Goal: Task Accomplishment & Management: Complete application form

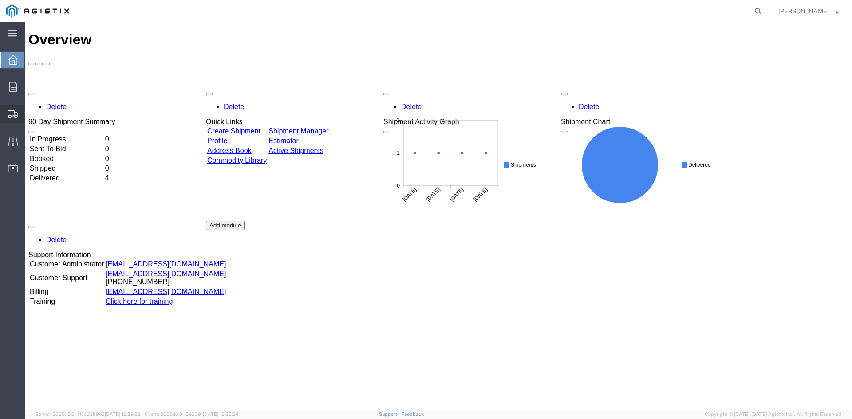
click at [17, 116] on icon at bounding box center [13, 114] width 11 height 8
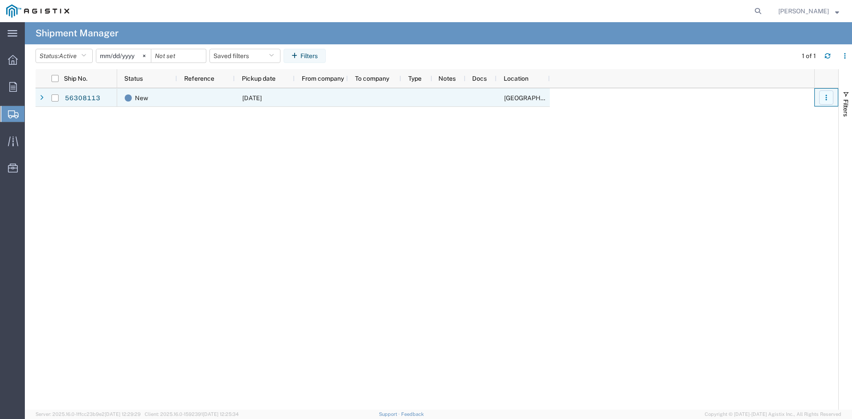
click at [826, 98] on icon "button" at bounding box center [826, 97] width 6 height 6
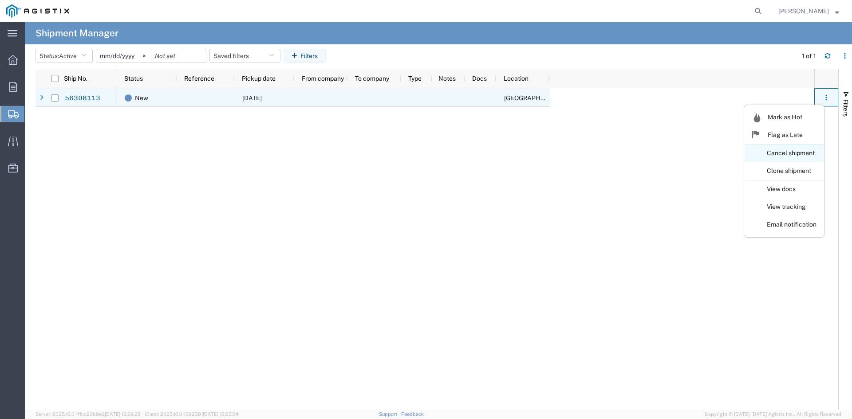
click at [805, 154] on link "Cancel shipment" at bounding box center [783, 154] width 79 height 16
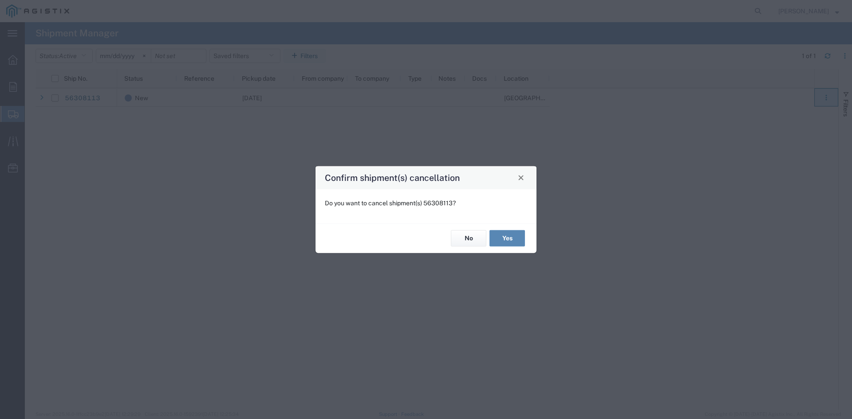
click at [501, 236] on button "Yes" at bounding box center [506, 238] width 35 height 16
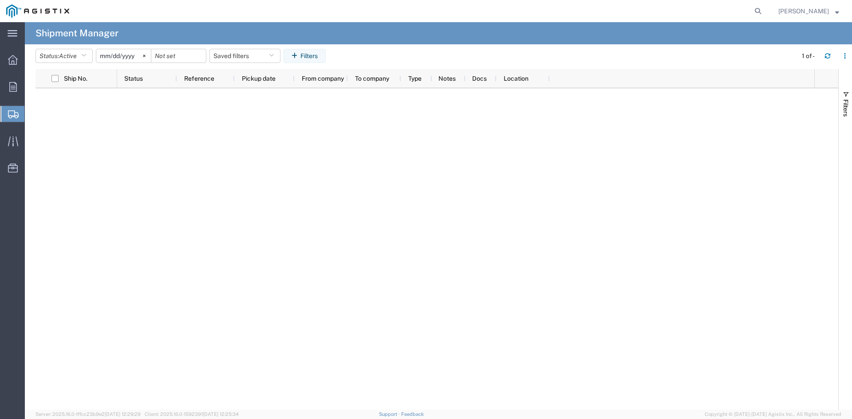
click at [16, 112] on icon at bounding box center [13, 114] width 11 height 8
click at [31, 114] on span "Shipments" at bounding box center [27, 114] width 7 height 18
click at [0, 0] on span "Create Shipment" at bounding box center [0, 0] width 0 height 0
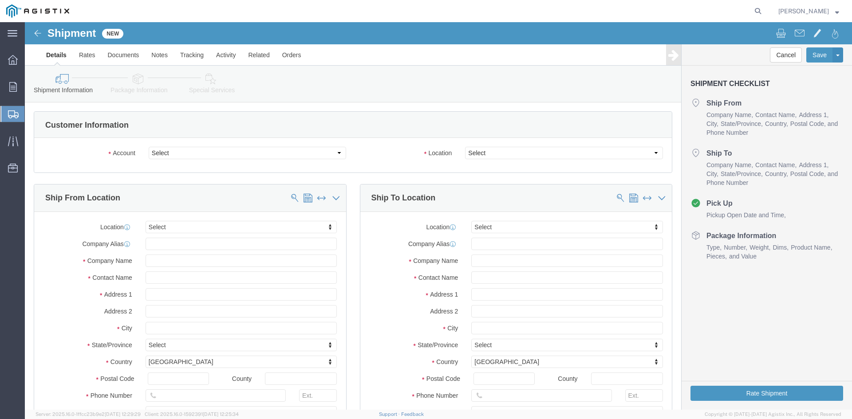
select select
click select "Select Action Battery Wholesalers Inc PG&E"
select select "9596"
click select "Select Action Battery Wholesalers Inc PG&E"
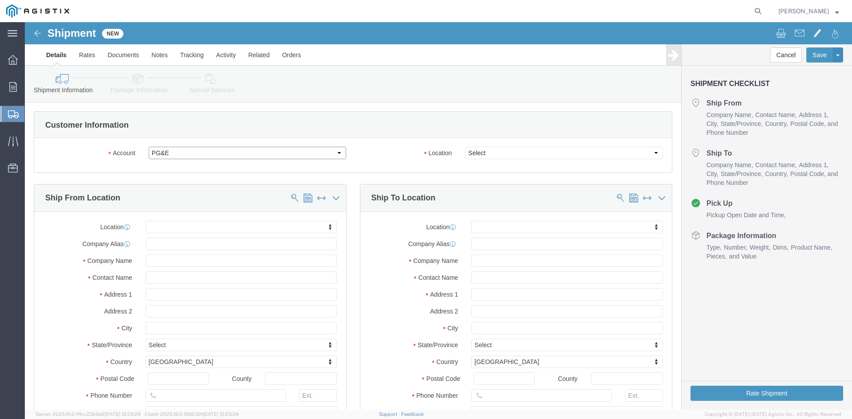
select select
click select "Select"
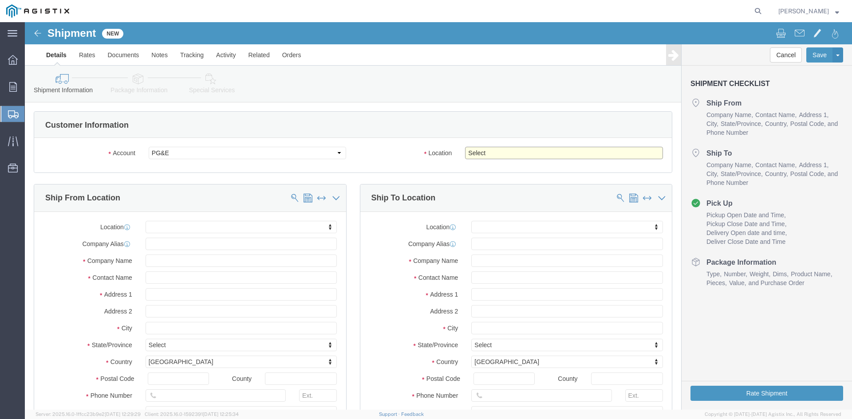
select select "23082"
click select "Select All Others [GEOGRAPHIC_DATA] [GEOGRAPHIC_DATA] [GEOGRAPHIC_DATA] [GEOGRA…"
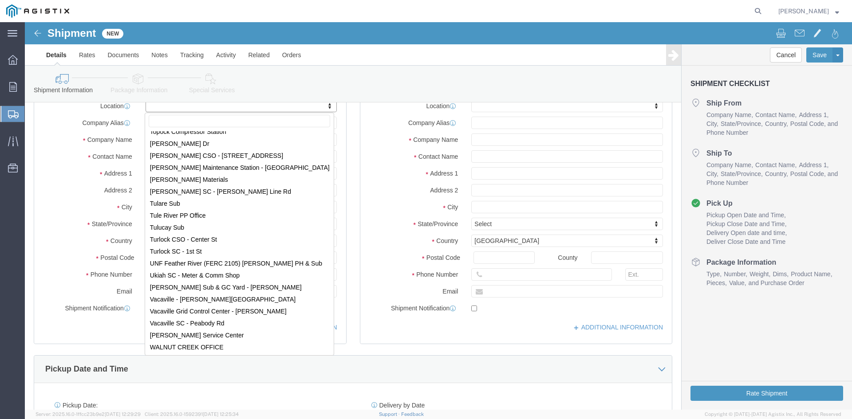
scroll to position [5728, 0]
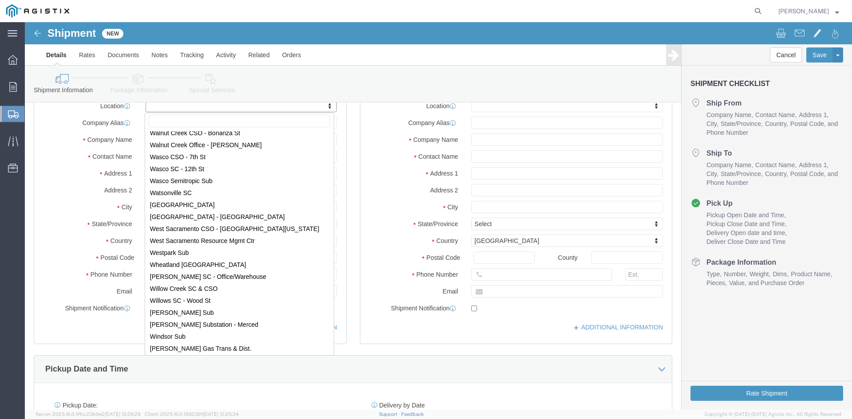
select select "35656"
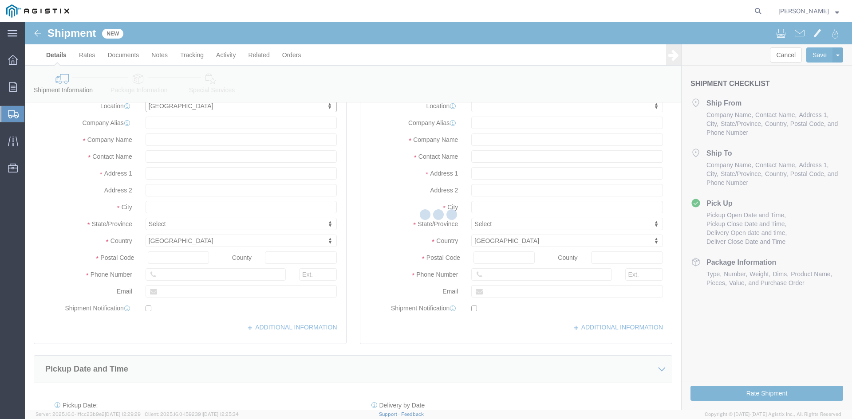
select select "WI"
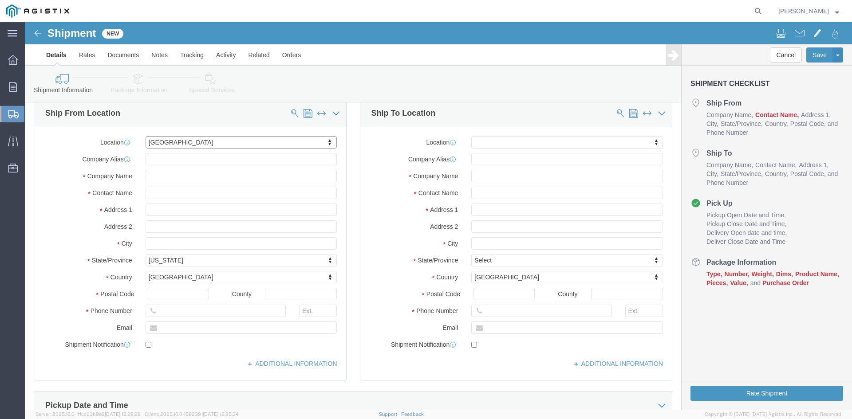
scroll to position [75, 0]
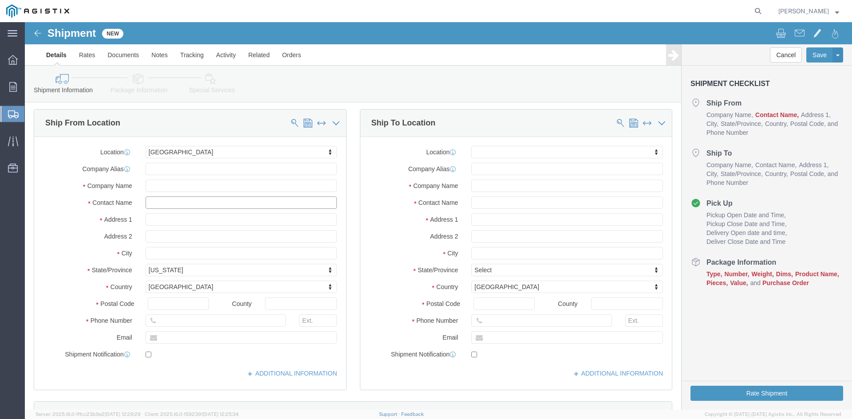
click input "text"
type input "[PERSON_NAME]"
drag, startPoint x: 181, startPoint y: 299, endPoint x: 172, endPoint y: 299, distance: 9.3
click input "text"
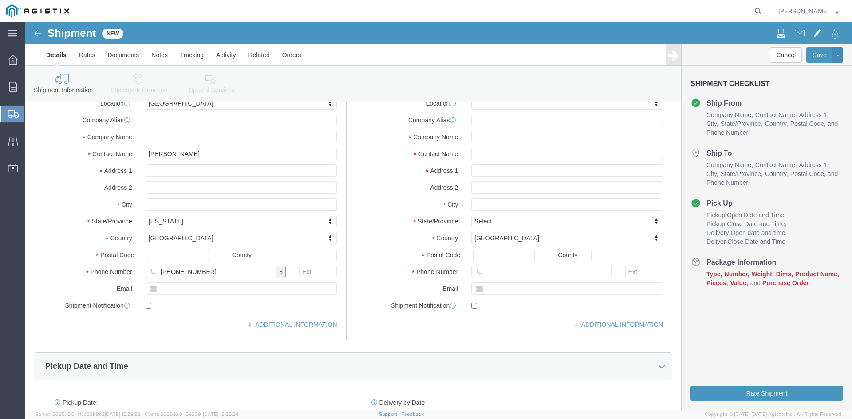
scroll to position [115, 0]
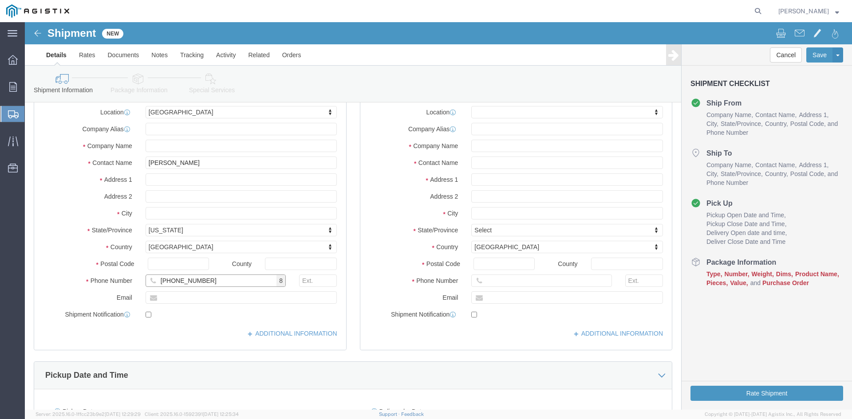
type input "[PHONE_NUMBER]"
click input "text"
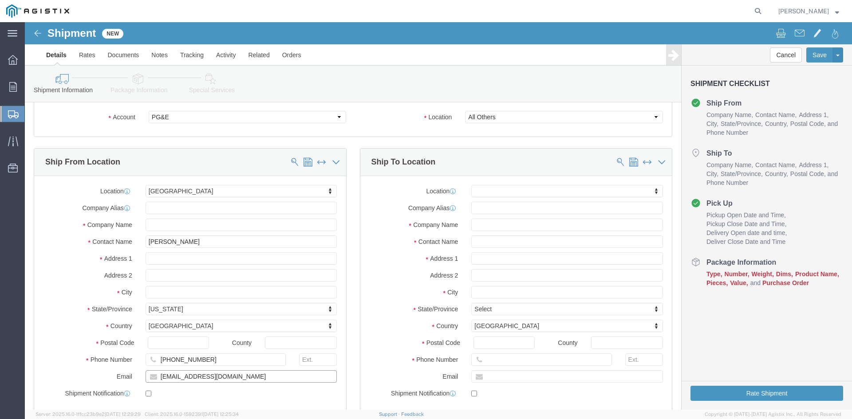
scroll to position [4, 0]
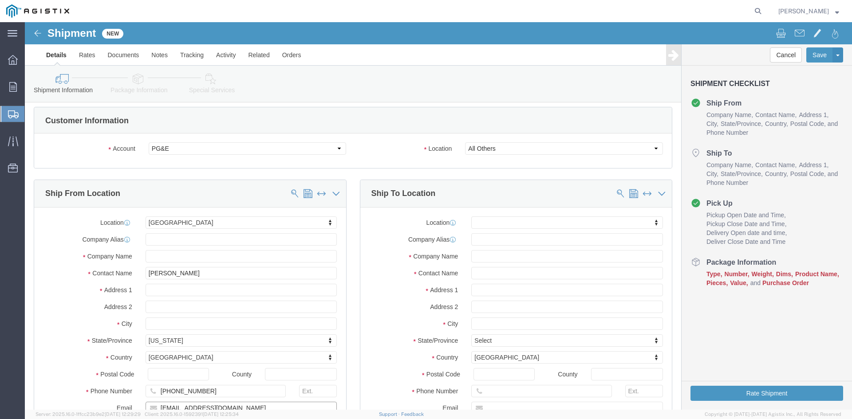
type input "[EMAIL_ADDRESS][DOMAIN_NAME]"
click input "text"
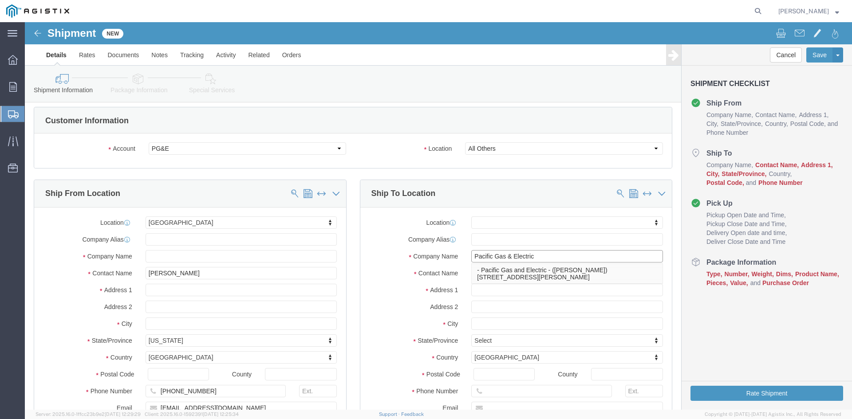
type input "Pacific Gas & Electric"
click div "Company Name Pacific Gas & Electric Pacific Gas & Electric"
click input "text"
type input "[PERSON_NAME]"
click input "text"
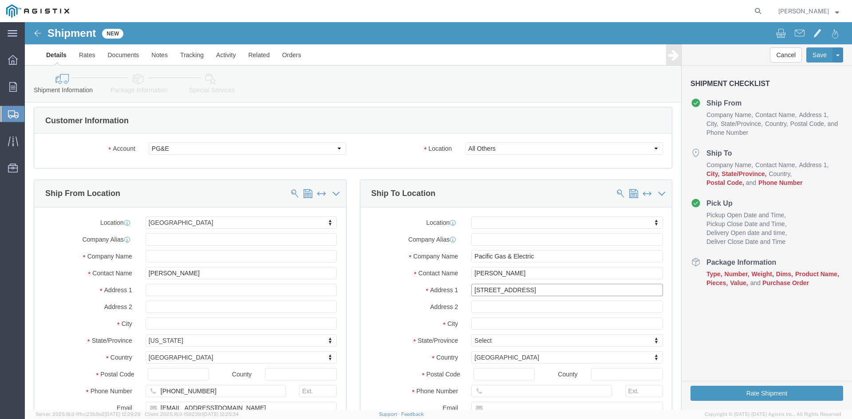
type input "[STREET_ADDRESS]"
click input "text"
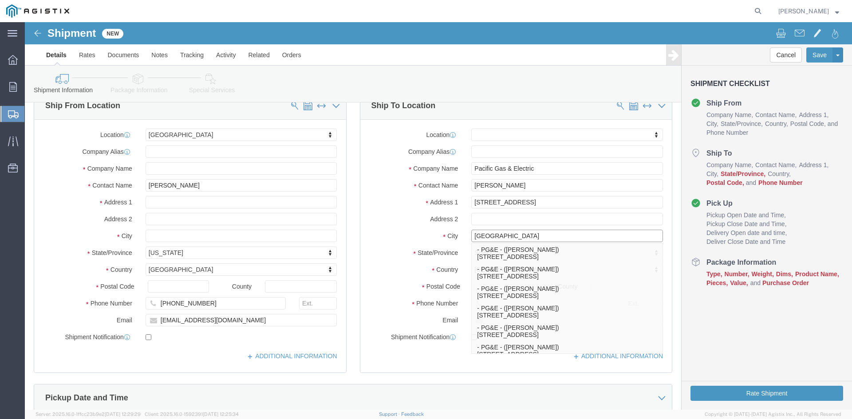
scroll to position [94, 0]
type input "[GEOGRAPHIC_DATA]"
click div "Location My Profile Location (OBSOLETE) [PERSON_NAME] SC - GC TRAILER (OBSOLETE…"
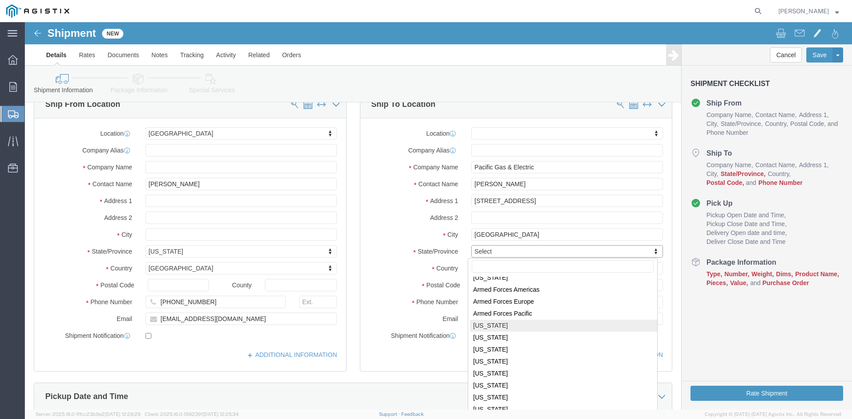
scroll to position [56, 0]
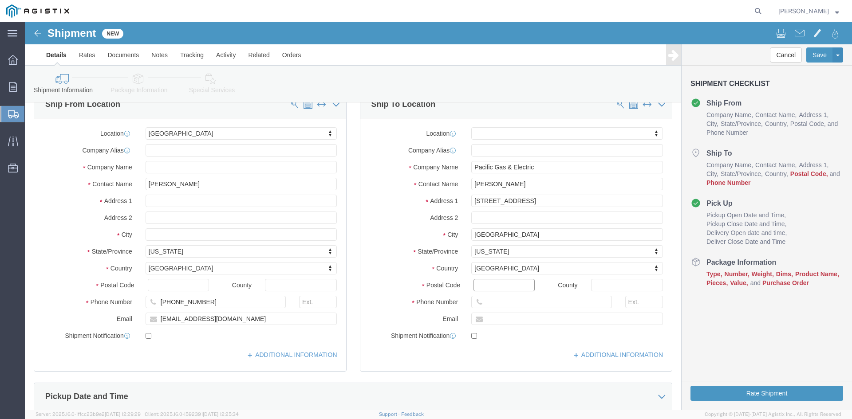
click input "Postal Code"
type input "93725"
click input "text"
click input "5105047354"
click input "510-5047354"
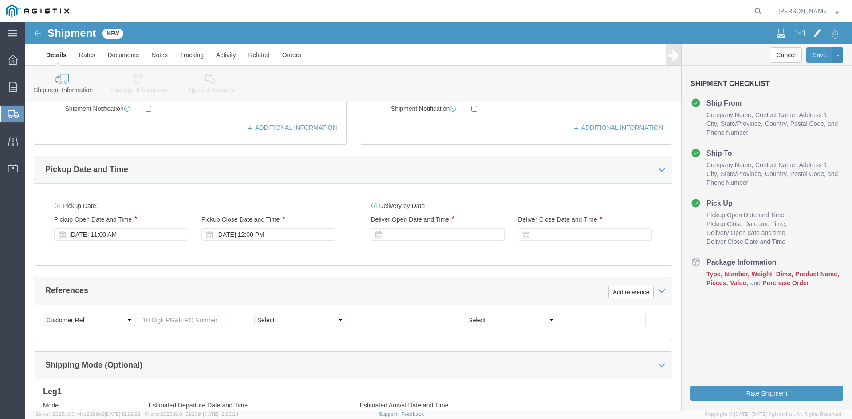
scroll to position [325, 0]
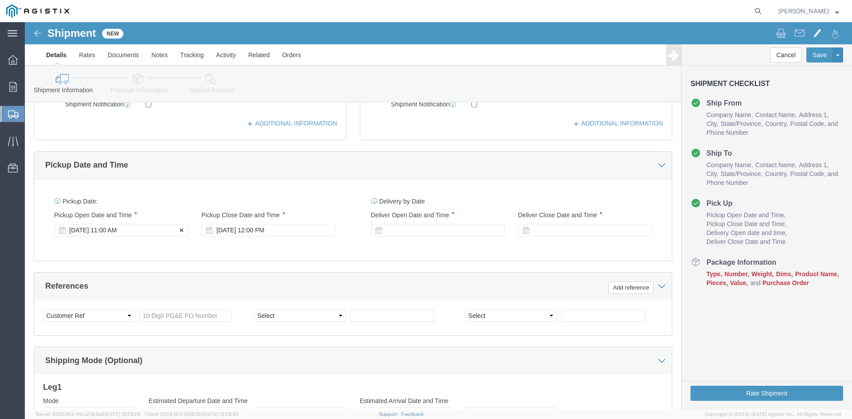
type input "[PHONE_NUMBER]"
click div "[DATE] 11:00 AM"
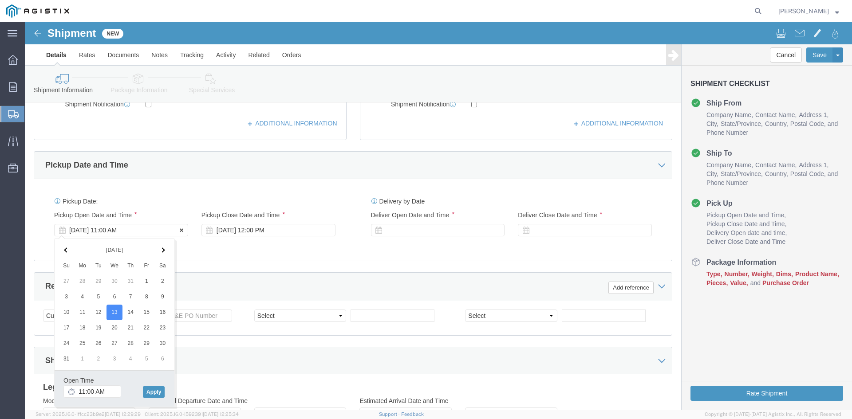
click div "[DATE] 11:00 AM"
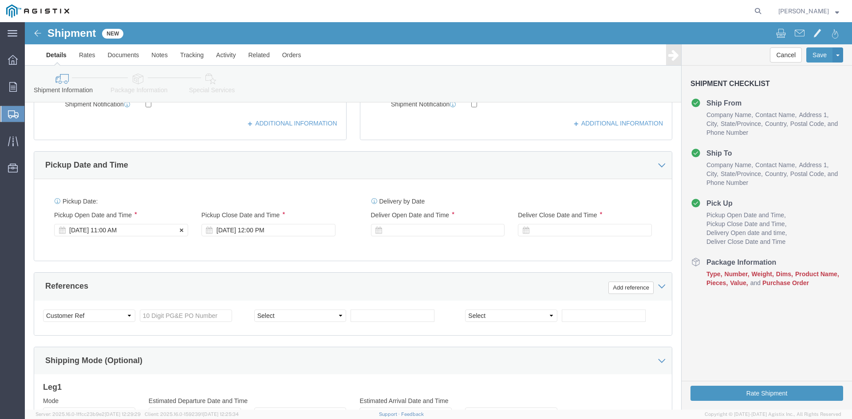
click div "[DATE] 11:00 AM"
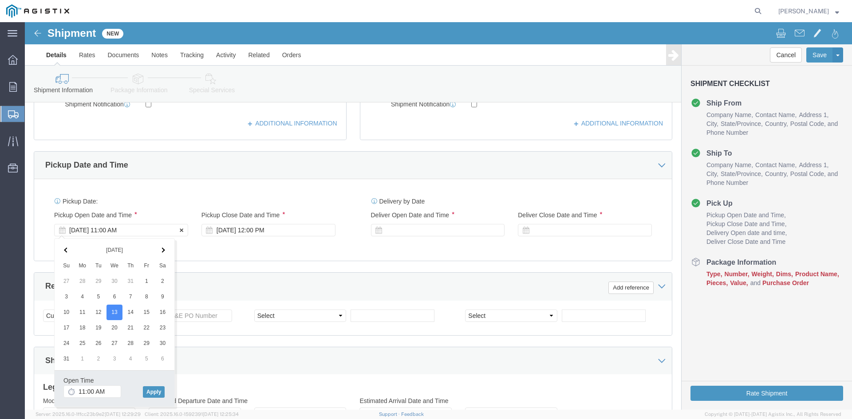
click div "[DATE] 11:00 AM"
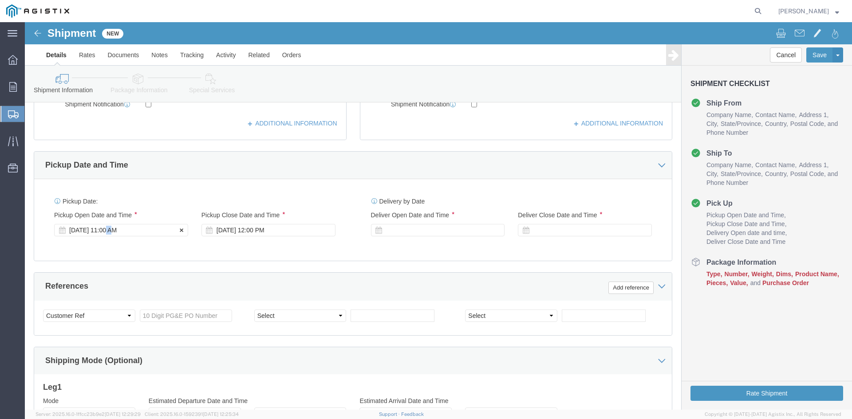
click div "[DATE] 11:00 AM"
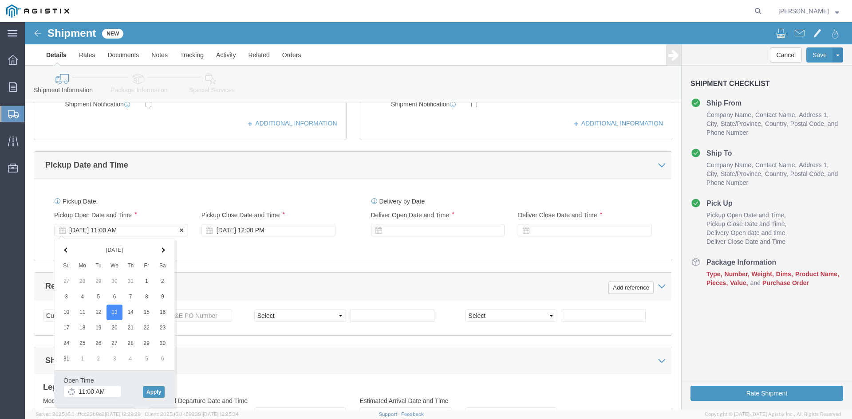
click div "[DATE] 11:00 AM"
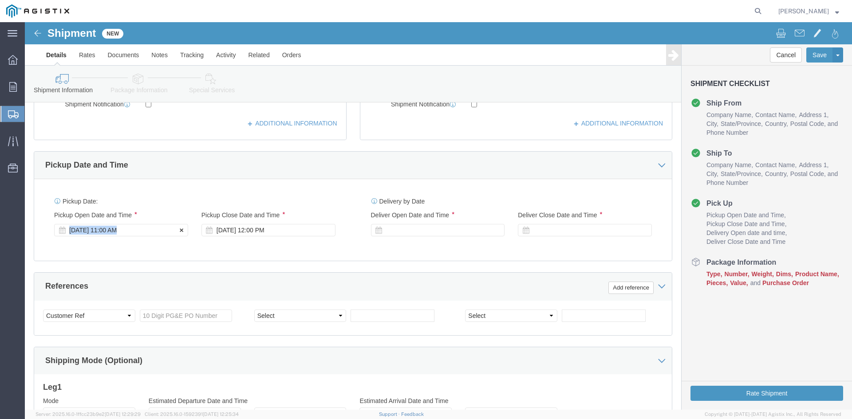
click div "[DATE] 11:00 AM"
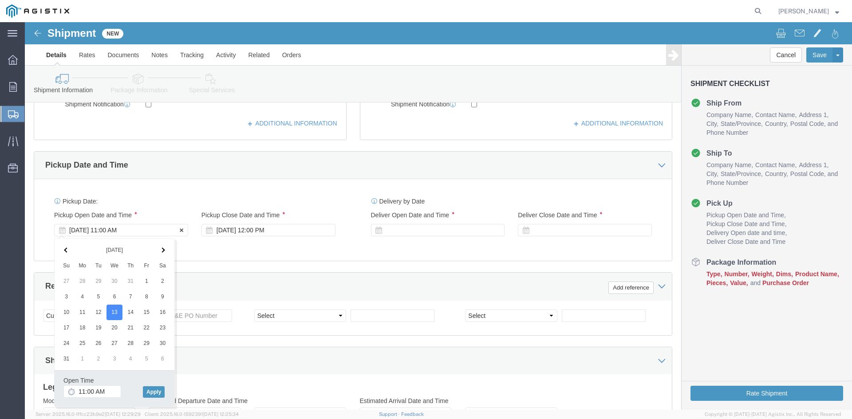
click div "[DATE] 11:00 AM"
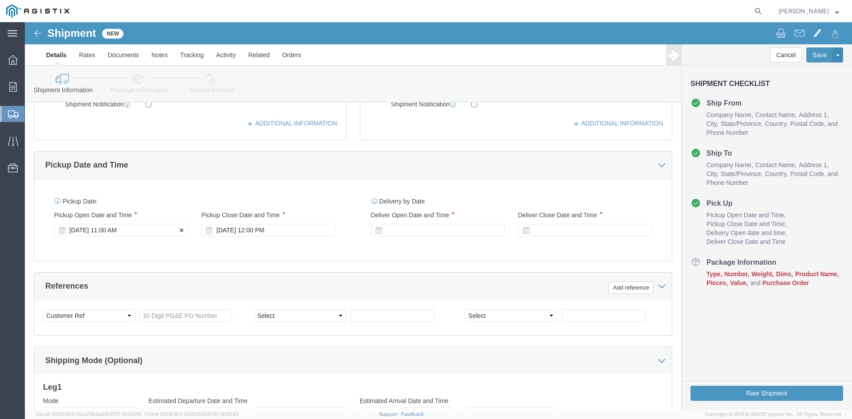
click div "[DATE] 11:00 AM"
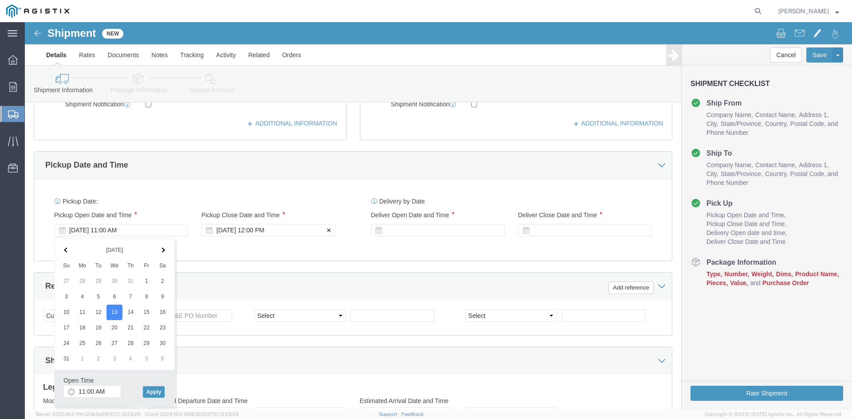
click div "[DATE] 12:00 PM"
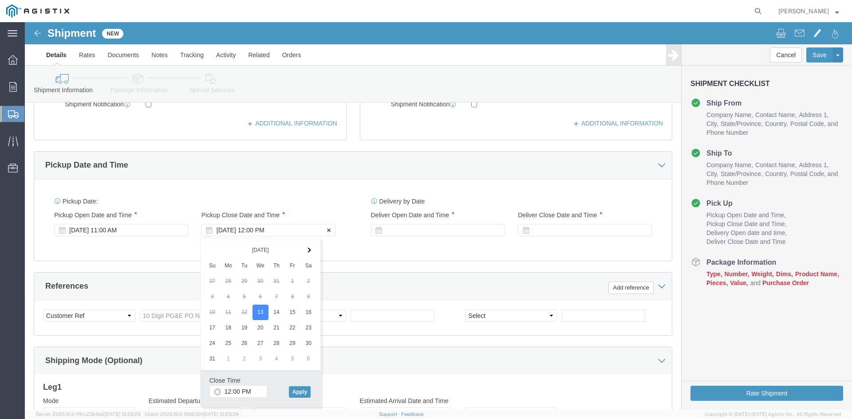
click div "[DATE] 12:00 PM"
type input "4:00 PM"
click button "Apply"
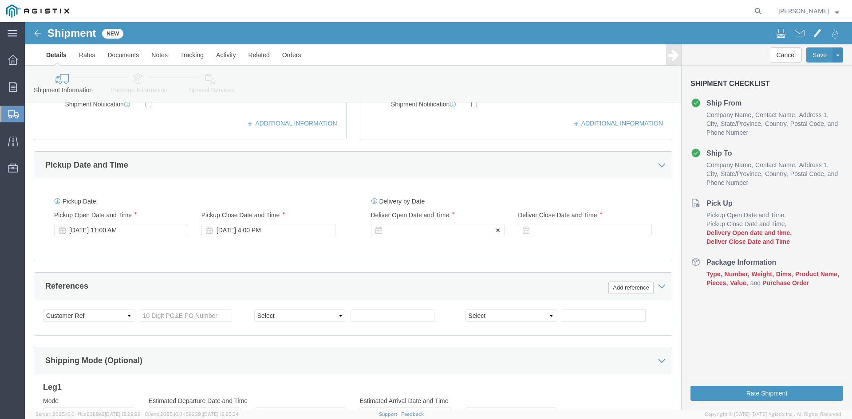
click div
click input "5:00 PM"
click input "8:00 PM"
type input "8:00 am"
click div
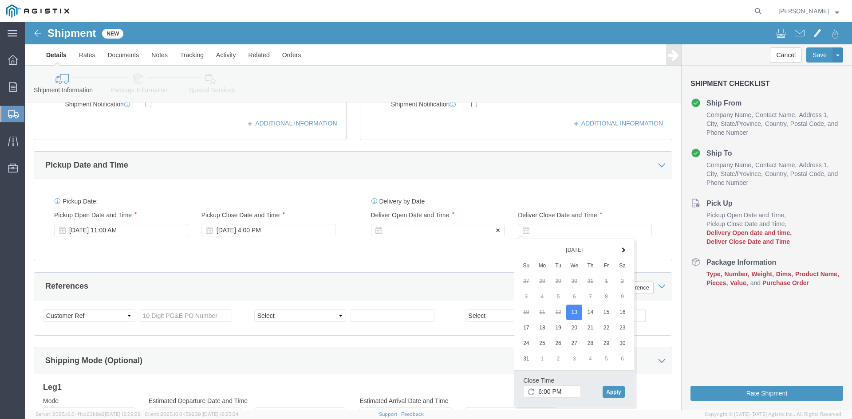
click div
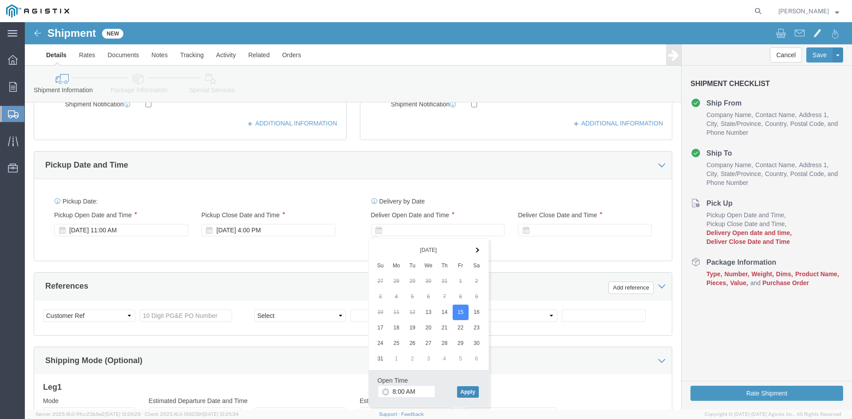
click button "Apply"
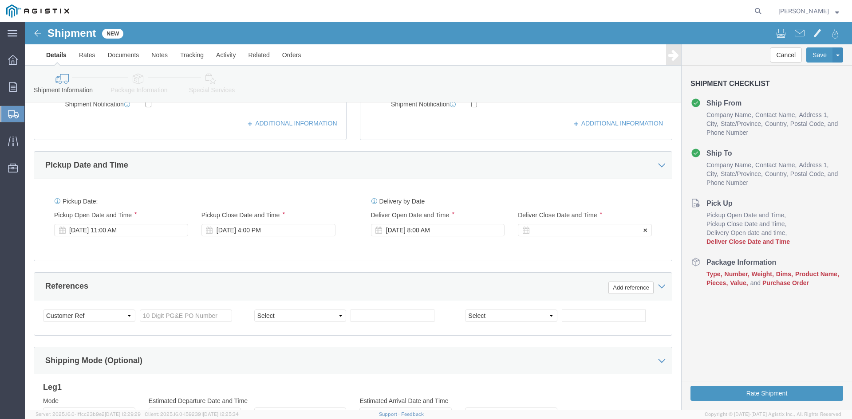
click div
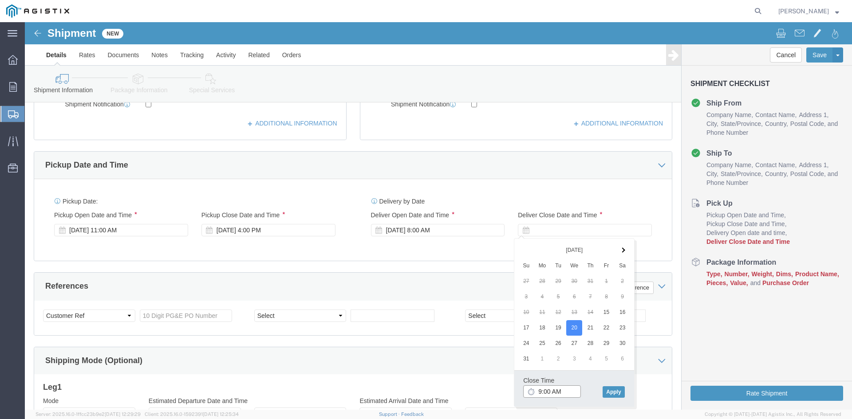
click input "9:00 AM"
click input "3:00 AM"
type input "3:00 pm"
click button "Apply"
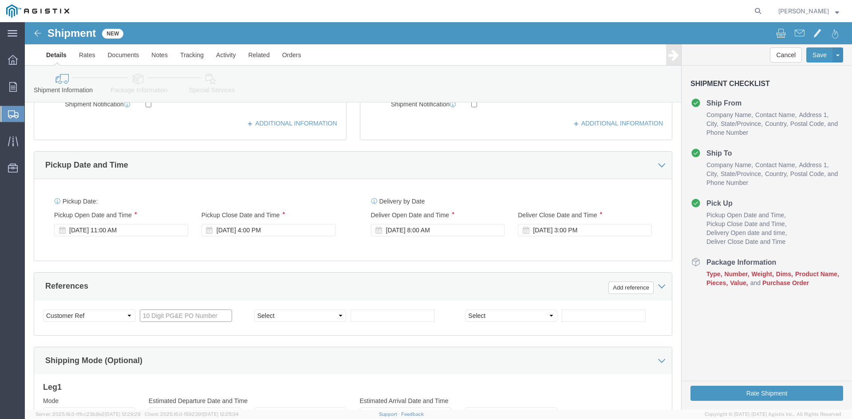
click input "text"
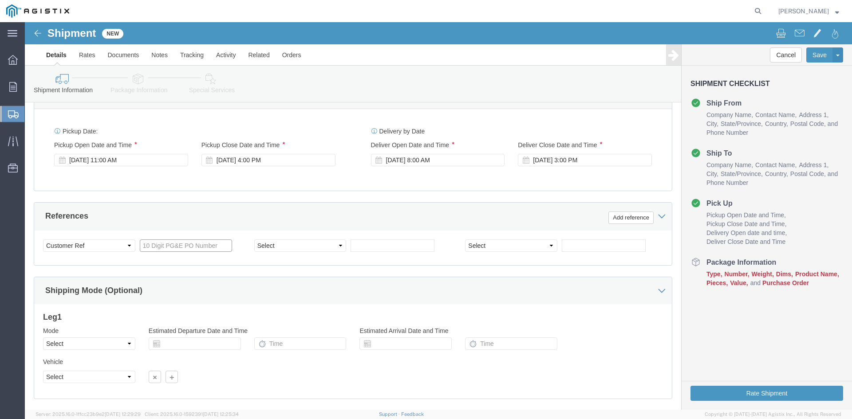
scroll to position [403, 0]
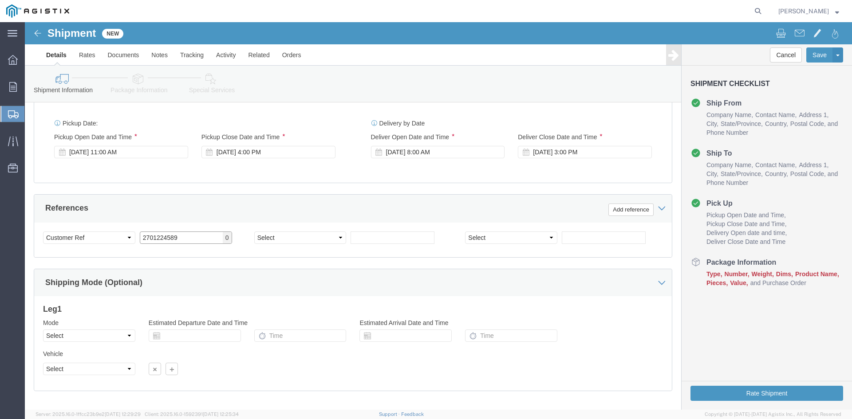
type input "2701224589"
click select "Select Account Type Activity ID Airline Appointment Number ASN Batch Request # …"
click div "References Add reference"
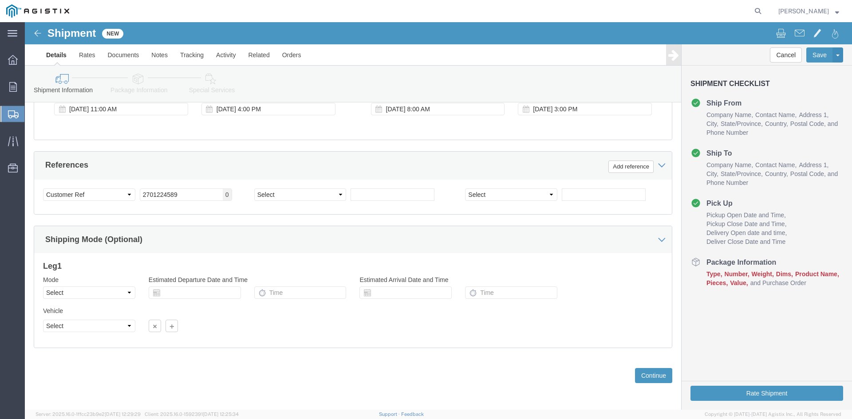
scroll to position [447, 0]
click select "Select Air Less than Truckload Multi-Leg Ocean Freight Rail Small Parcel Truckl…"
select select "LTL"
click select "Select Air Less than Truckload Multi-Leg Ocean Freight Rail Small Parcel Truckl…"
drag, startPoint x: 79, startPoint y: 328, endPoint x: 55, endPoint y: 306, distance: 33.3
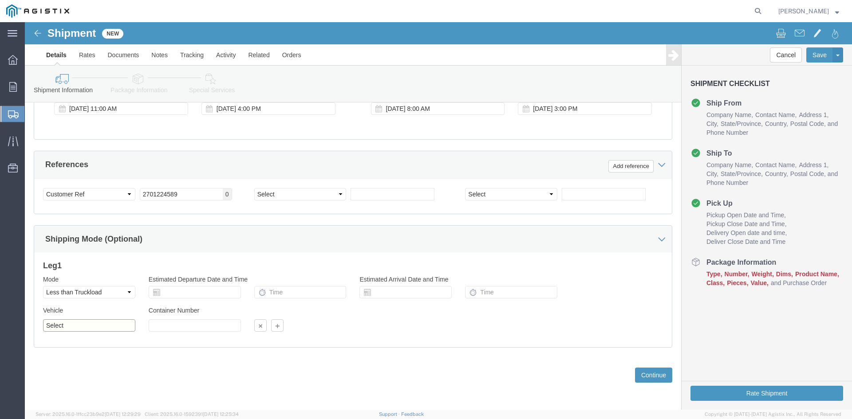
click select "Select Straight Truck"
select select "STTR"
click select "Select Straight Truck"
click button "Continue"
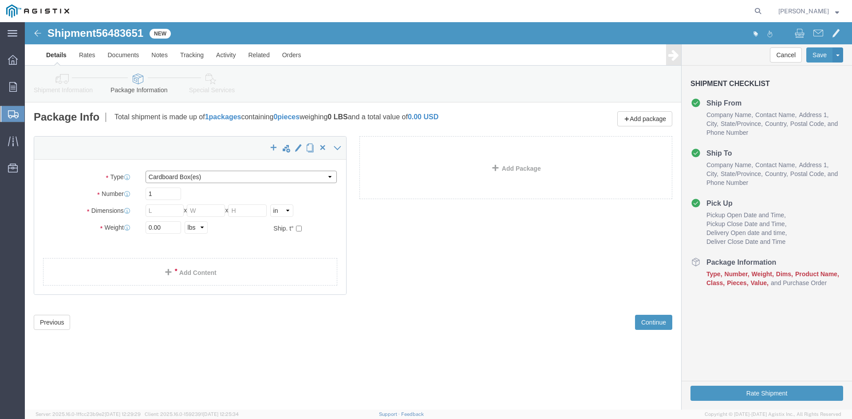
click select "Select Bulk Bundle(s) Cardboard Box(es) Carton(s) Crate(s) Drum(s) (Fiberboard)…"
select select "PSNS"
click select "Select Bulk Bundle(s) Cardboard Box(es) Carton(s) Crate(s) Drum(s) (Fiberboard)…"
drag, startPoint x: 131, startPoint y: 189, endPoint x: 116, endPoint y: 192, distance: 14.9
click div "1"
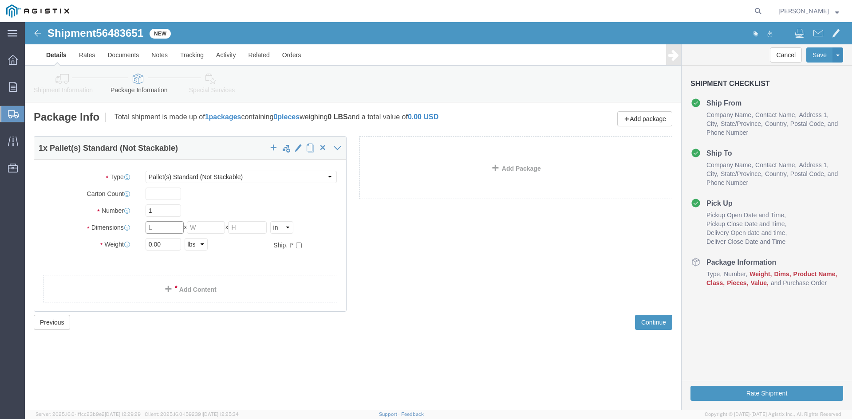
click input "text"
type input "36"
click input "text"
type input "36"
click input "text"
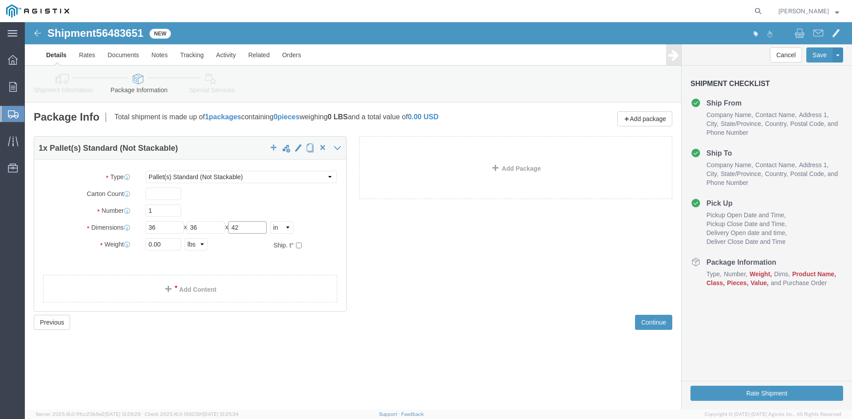
type input "42"
drag, startPoint x: 144, startPoint y: 225, endPoint x: 93, endPoint y: 231, distance: 50.9
click div "Package Type Select Bulk Bundle(s) Cardboard Box(es) Carton(s) Crate(s) Drum(s)…"
type input "515"
click input "text"
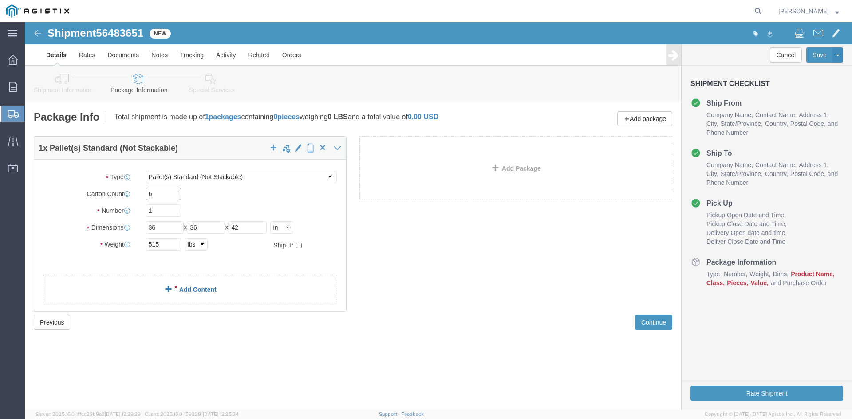
type input "6"
click link "Add Content"
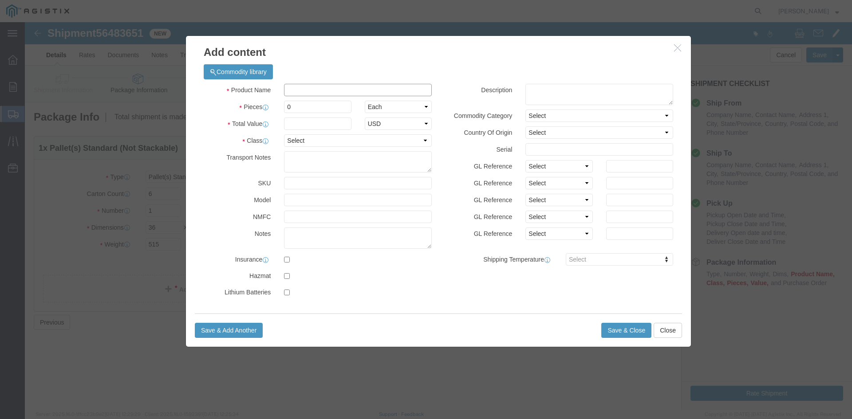
click input "text"
type input "BAE 12V 2 OPzS 100-N7"
drag, startPoint x: 268, startPoint y: 87, endPoint x: 255, endPoint y: 88, distance: 12.9
click div "0"
type input "4"
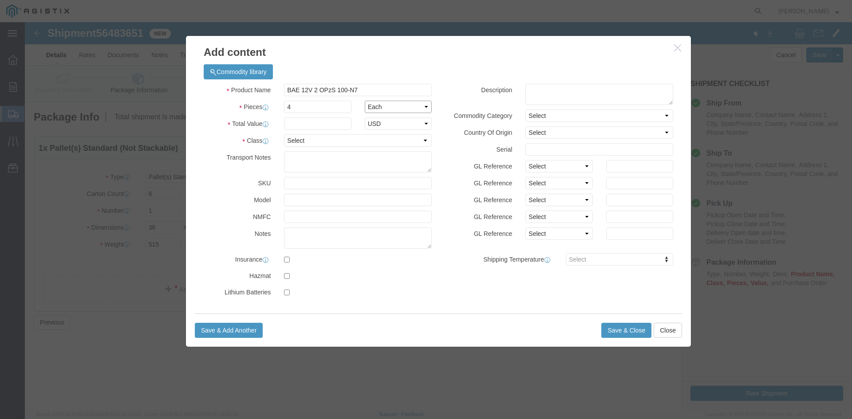
click select "Select Bag Barrels 100Board Feet Bottle Box Blister Pack Carats Can Capsule Car…"
click input "text"
type input "3076"
click select "Select 50 55 60 65 70 85 92.5 100 125 175 250 300 400"
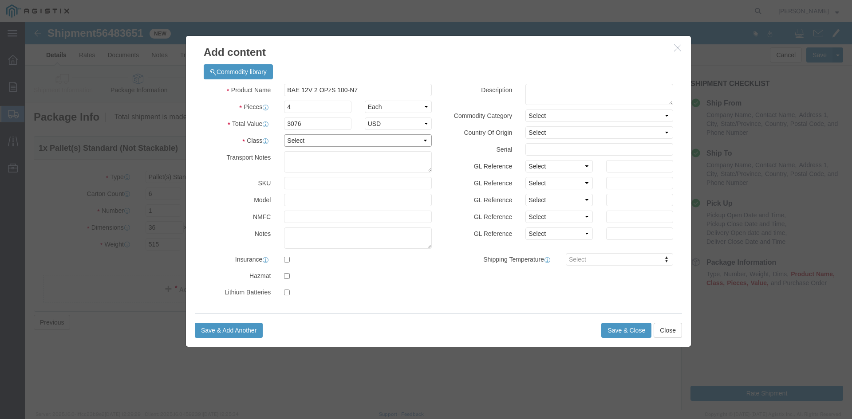
select select "70"
click select "Select 50 55 60 65 70 85 92.5 100 125 175 250 300 400"
click input "checkbox"
checkbox input "true"
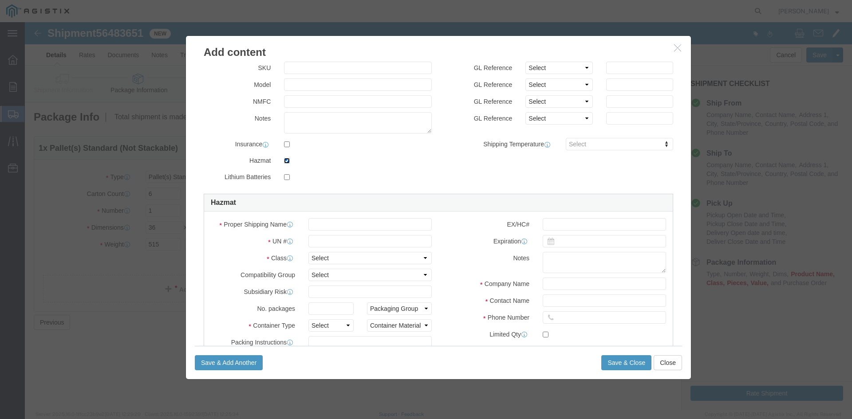
scroll to position [164, 0]
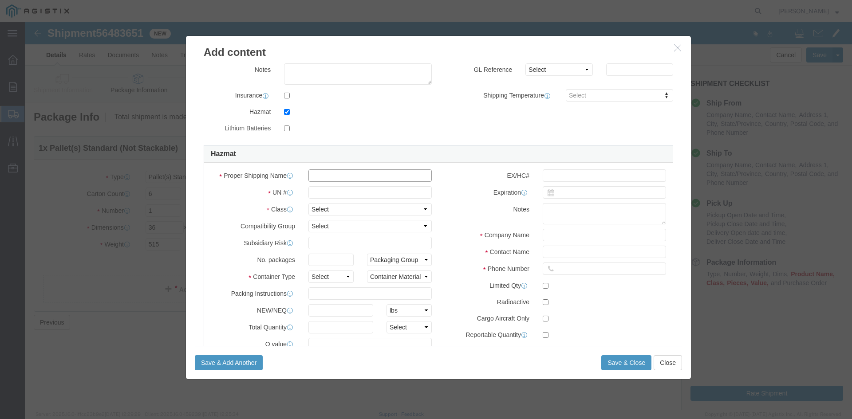
click input "text"
type input "UN2794 Batteries, Wet, Filled with Acid, Electric Storage, 8"
click input "text"
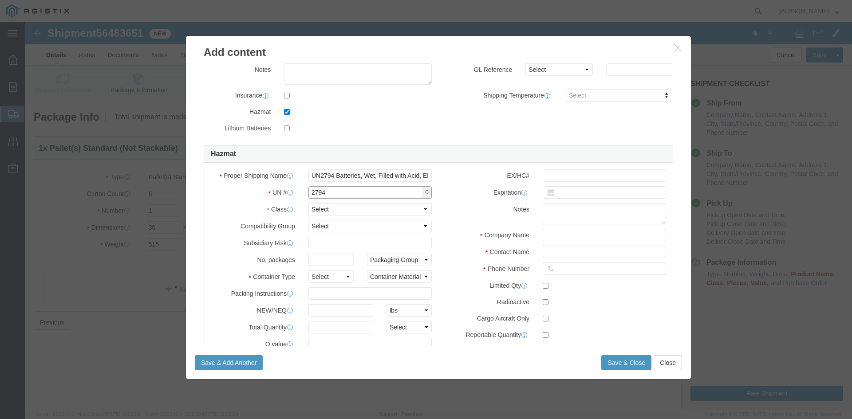
type input "2794"
click select "Select 1 Explosive 1.1 Explosive 1.2 Explosive 1.3 Explosive 1.4 Explosive 1.5 …"
select select "8 Corrosive"
click select "Select 1 Explosive 1.1 Explosive 1.2 Explosive 1.3 Explosive 1.4 Explosive 1.5 …"
click input "text"
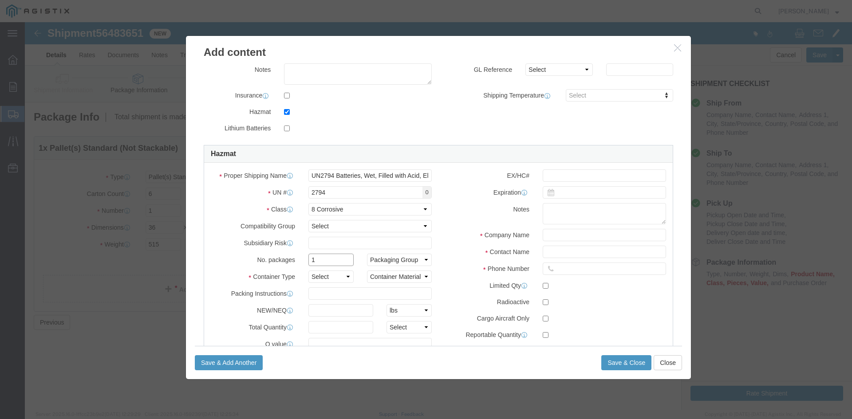
type input "1"
click select "Select 1 - Drums 2 - Reserved 3 - Jerricans 4 - Boxes 5 - Bags 6 - Composite Pa…"
select select "COMPPACK"
click select "Select 1 - Drums 2 - Reserved 3 - Jerricans 4 - Boxes 5 - Bags 6 - Composite Pa…"
click select "Container Material A - Steel (all types and surface treatments) B - Aluminum C …"
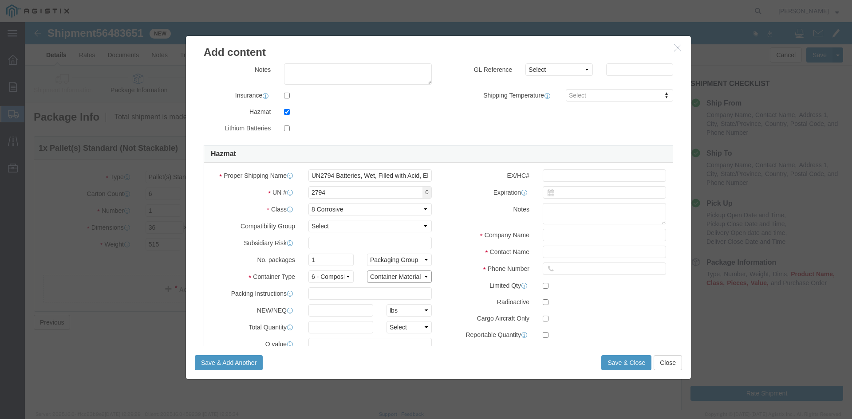
select select "NATURALWOOD"
click select "Container Material A - Steel (all types and surface treatments) B - Aluminum C …"
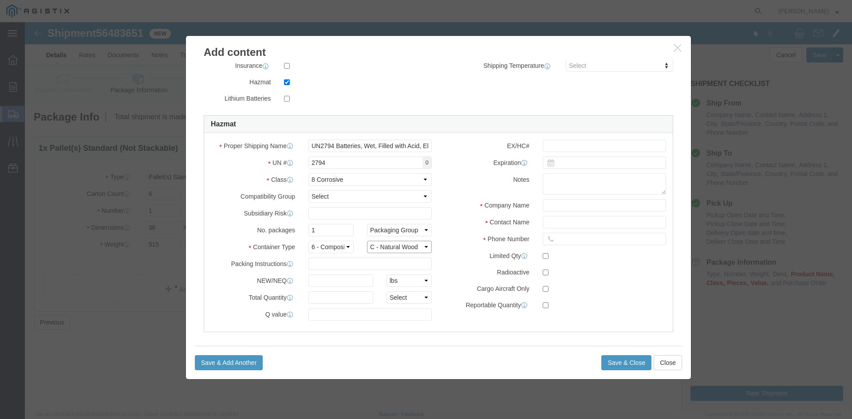
scroll to position [200, 0]
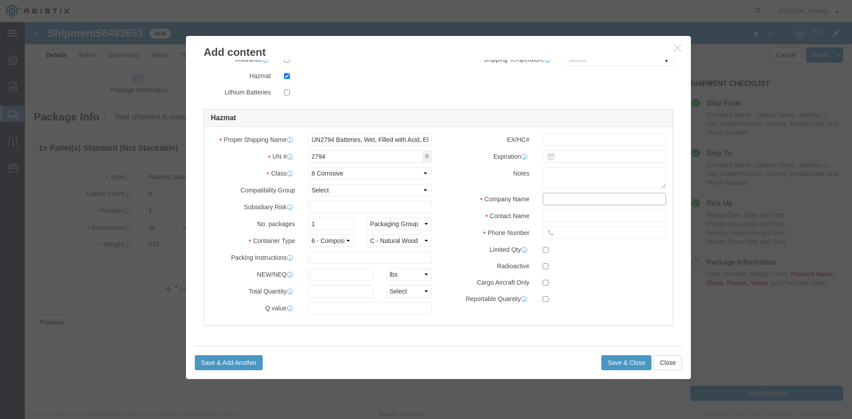
click input "text"
type input "BAE Batteries"
click input "text"
type input "[PERSON_NAME]"
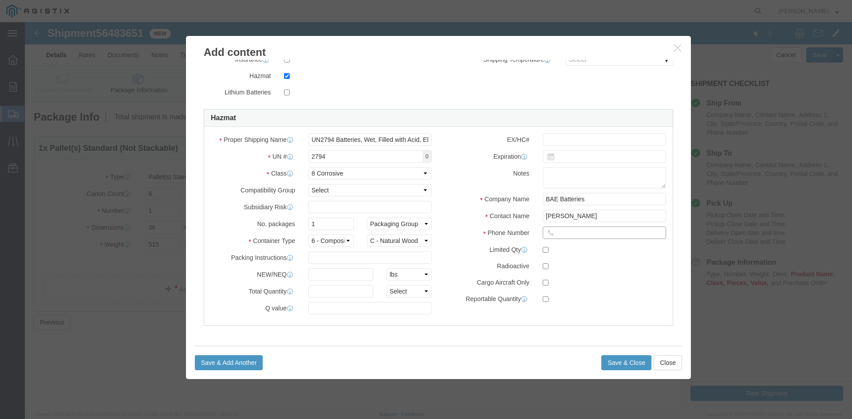
click input "text"
type input "[PHONE_NUMBER]"
click button "Save & Add Another"
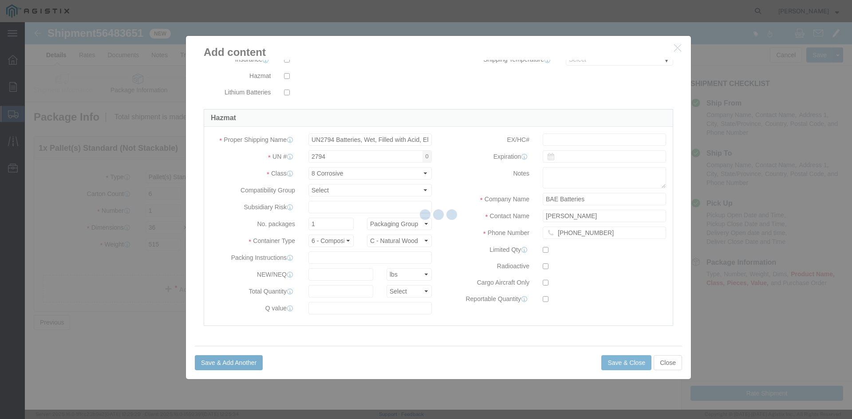
select select "EA"
select select
checkbox input "false"
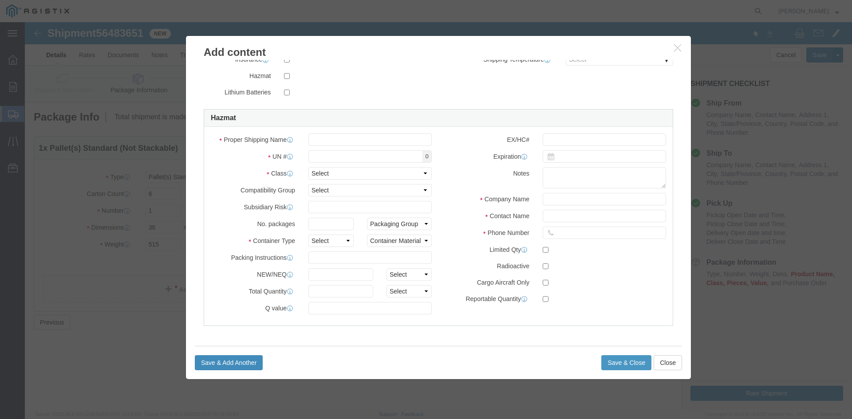
select select "USD"
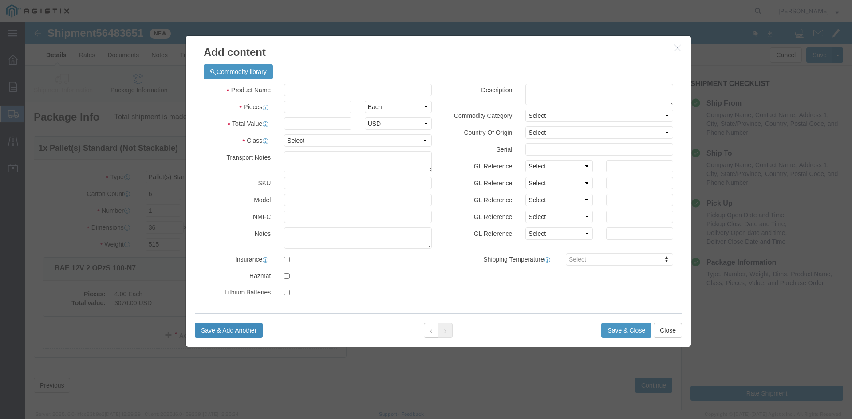
scroll to position [0, 0]
click input "text"
type input "Part kit (Included on top of the batteries)"
click input "text"
type input "2"
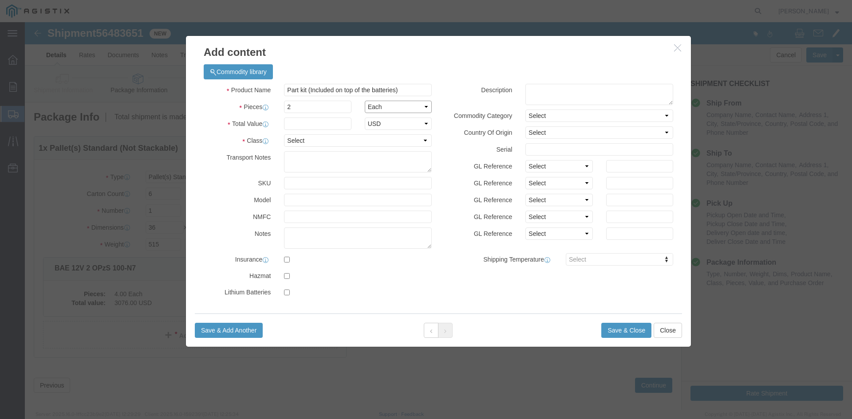
click select "Select Bag Barrels 100Board Feet Bottle Box Blister Pack Carats Can Capsule Car…"
select select "BOX"
click select "Select Bag Barrels 100Board Feet Bottle Box Blister Pack Carats Can Capsule Car…"
click input "text"
type input "100"
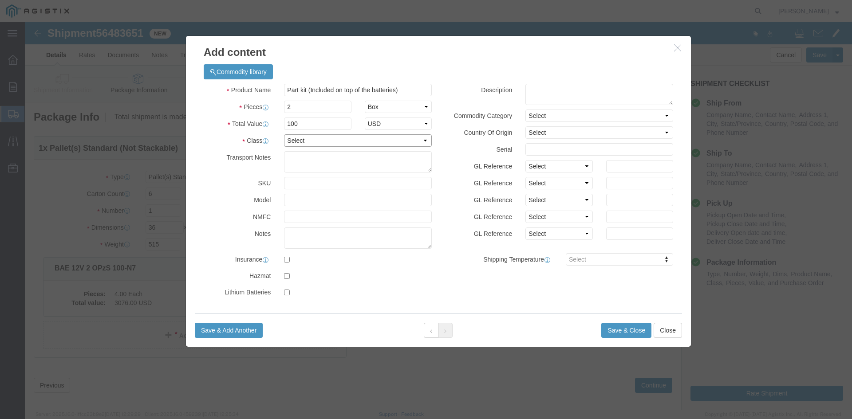
click select "Select 50 55 60 65 70 85 92.5 100 125 175 250 300 400"
select select "70"
click select "Select 50 55 60 65 70 85 92.5 100 125 175 250 300 400"
click button "Save & Close"
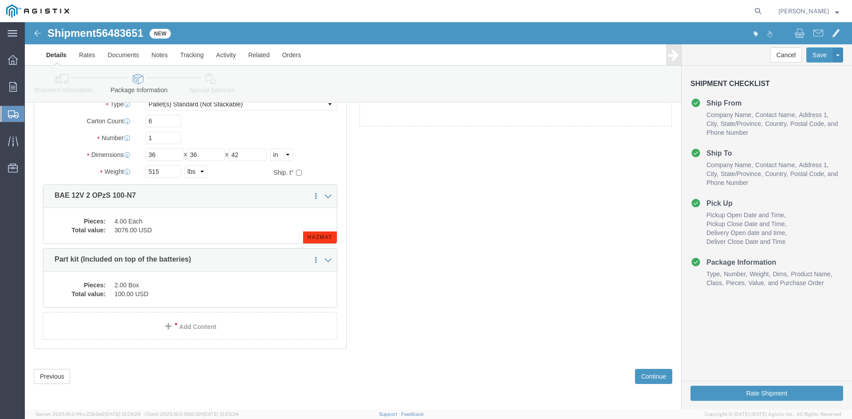
scroll to position [74, 0]
drag, startPoint x: 618, startPoint y: 347, endPoint x: 600, endPoint y: 340, distance: 19.0
click button "Continue"
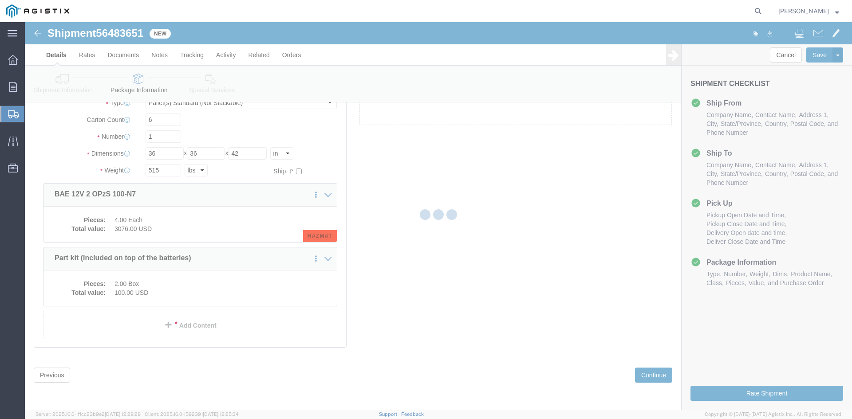
select select
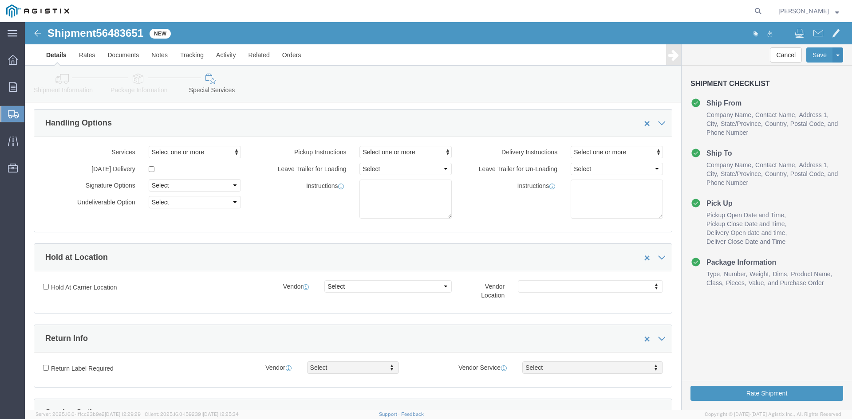
scroll to position [0, 0]
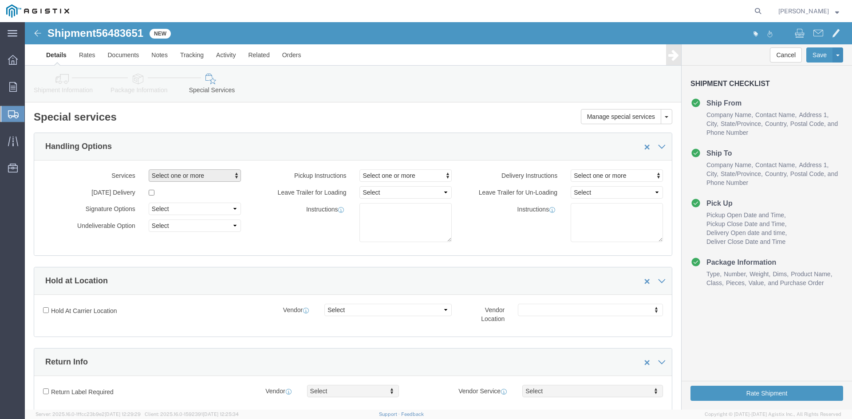
click span "Select one or more"
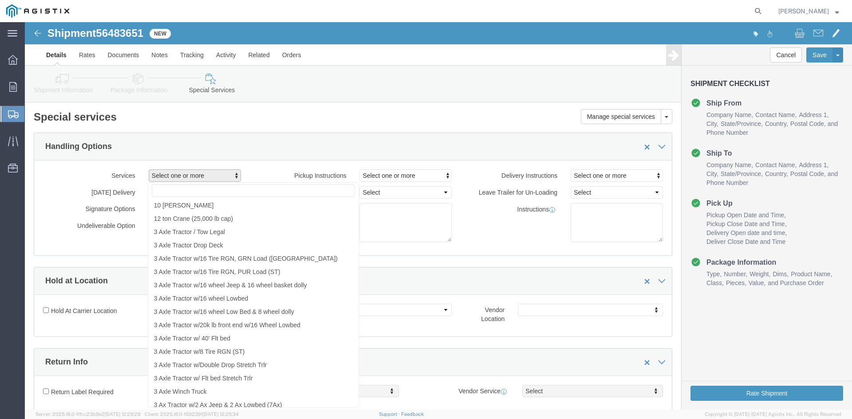
click span "Select one or more"
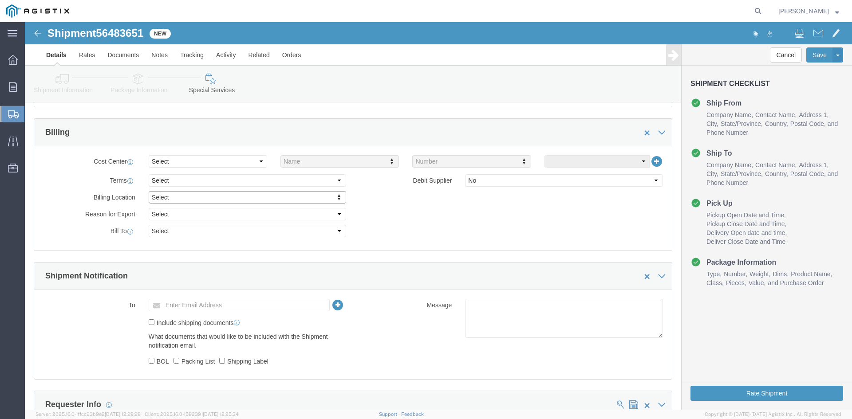
scroll to position [376, 0]
click select "Select Free of Charge Free of Cost NET 30 NET 45 NET 60 See Comment"
click label "Reason for Export"
click select "Select Buyer Cost Center Department Operations Number Order Number Sales Person"
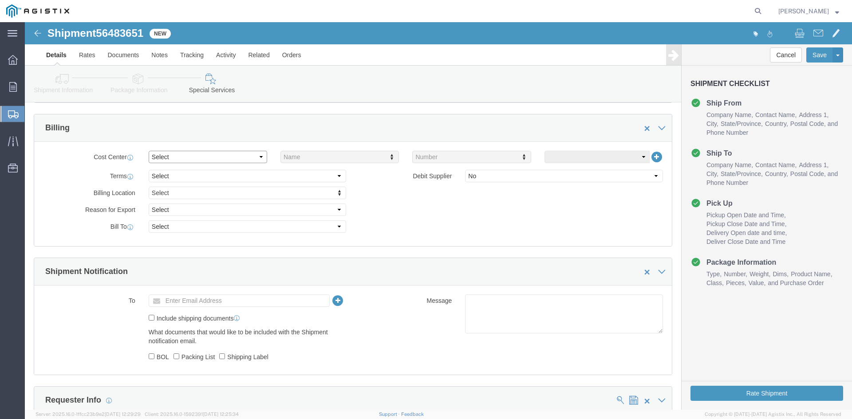
scroll to position [376, 0]
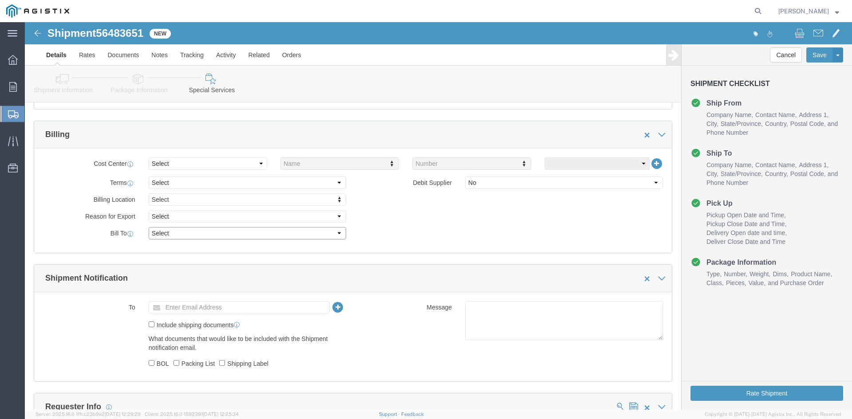
click select "Select Recipient Account Sender/Shipper Third Party Account"
select select "THRD"
click select "Select Recipient Account Sender/Shipper Third Party Account"
select select
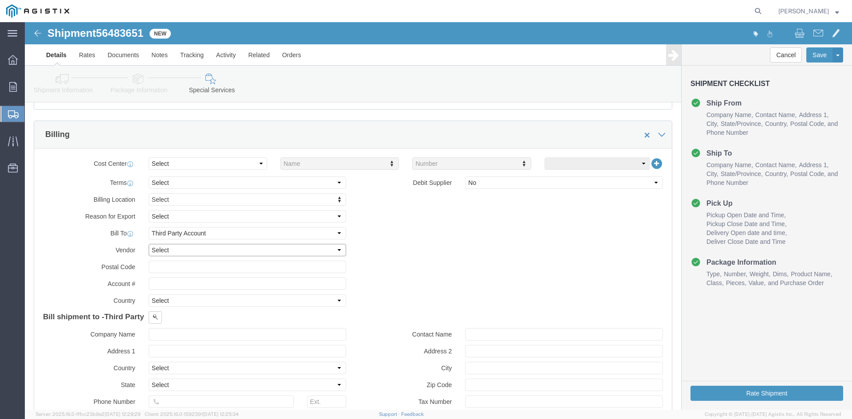
click select "Select DHL FedEx Express UPS"
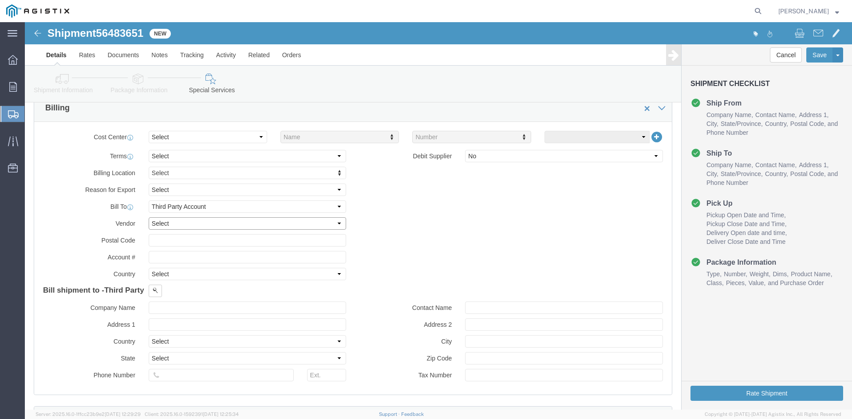
scroll to position [409, 0]
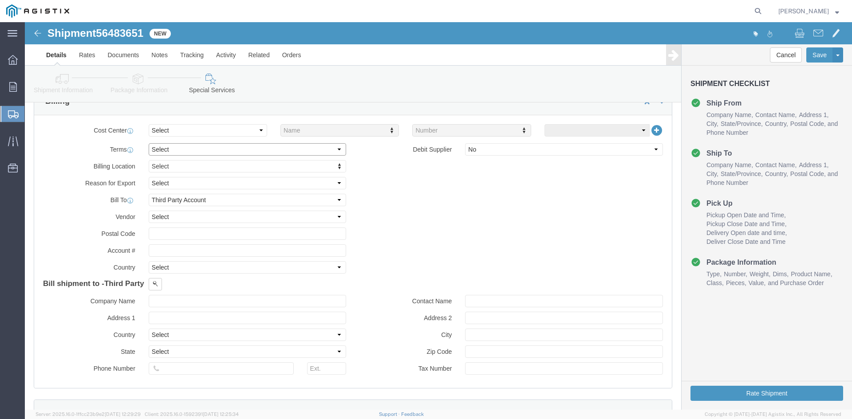
click select "Select Free of Charge Free of Cost NET 30 NET 45 NET 60 See Comment"
click input "text"
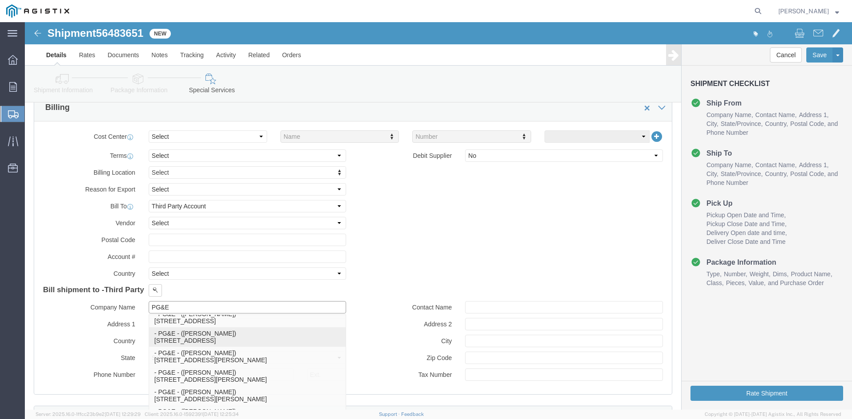
scroll to position [396, 0]
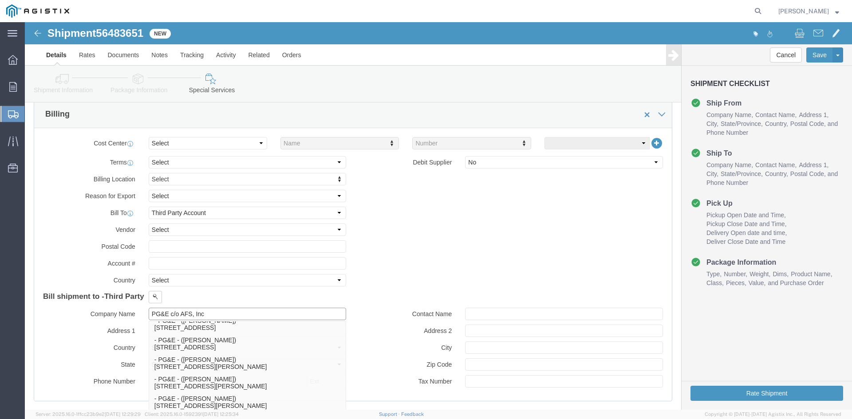
type input "PG&E c/o AFS, Inc"
click label "Company Name"
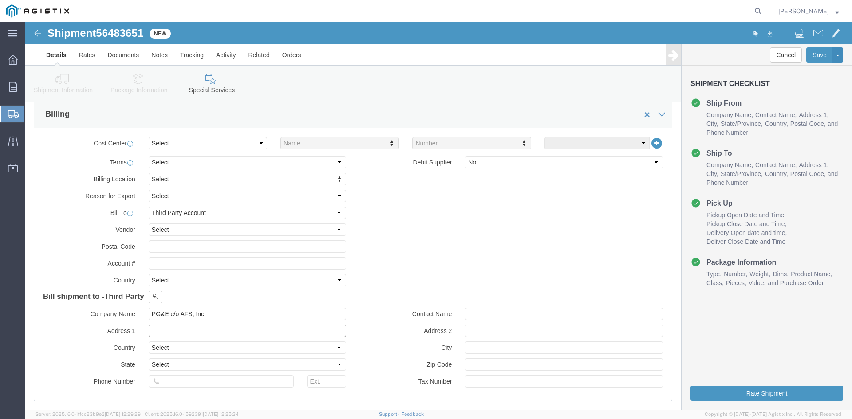
click input "text"
type input "[STREET_ADDRESS]"
click select "Select [GEOGRAPHIC_DATA] [GEOGRAPHIC_DATA] [GEOGRAPHIC_DATA] [GEOGRAPHIC_DATA] …"
select select "US"
click select "Select [GEOGRAPHIC_DATA] [GEOGRAPHIC_DATA] [GEOGRAPHIC_DATA] [GEOGRAPHIC_DATA] …"
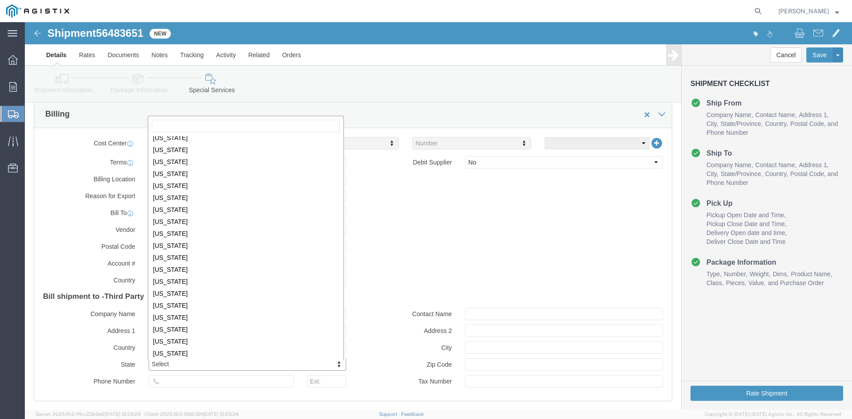
scroll to position [461, 0]
select select "UT"
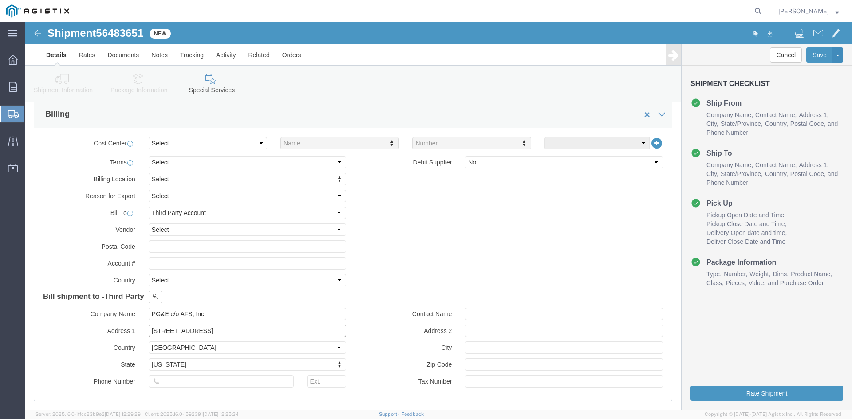
click input "[STREET_ADDRESS]"
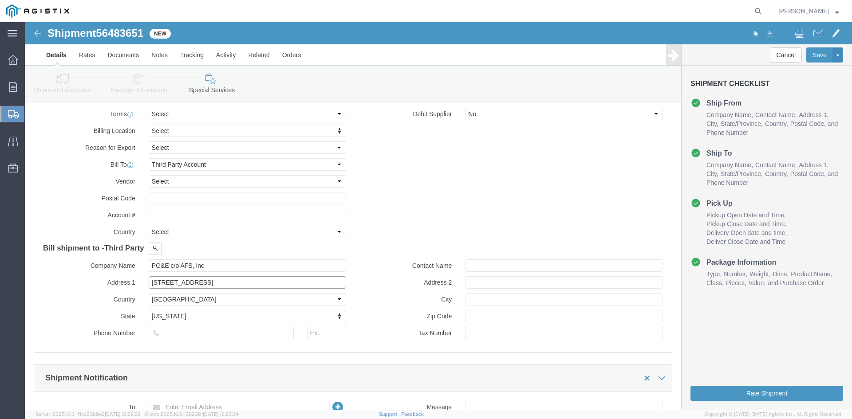
scroll to position [452, 0]
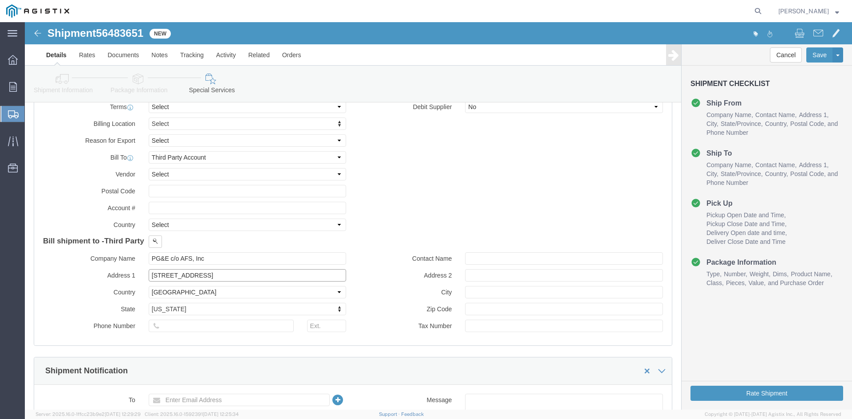
drag, startPoint x: 273, startPoint y: 256, endPoint x: 213, endPoint y: 254, distance: 60.4
click input "[STREET_ADDRESS]"
type input "[STREET_ADDRESS],"
click input "text"
paste input "[GEOGRAPHIC_DATA]"
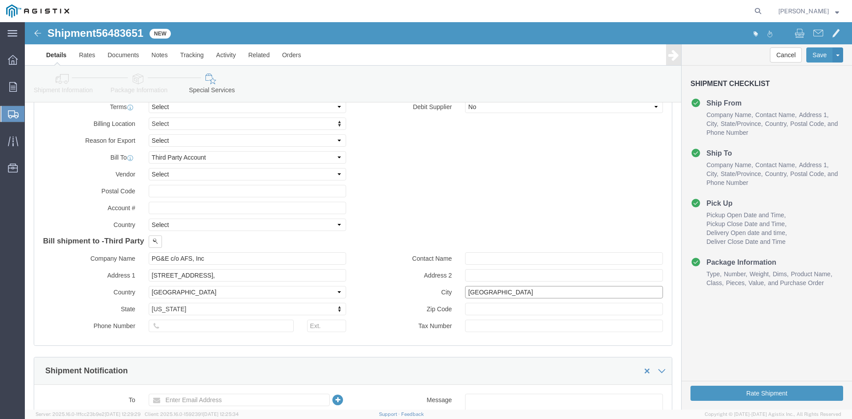
type input "[GEOGRAPHIC_DATA]"
drag, startPoint x: 213, startPoint y: 254, endPoint x: 187, endPoint y: 252, distance: 26.7
click input "[STREET_ADDRESS],"
type input "[STREET_ADDRESS],"
click input "text"
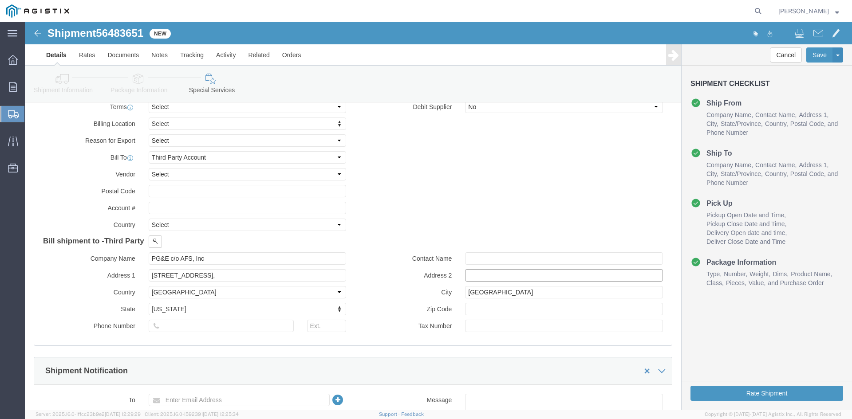
paste input "7th Floor,"
type input "7th Floor,"
click input "[STREET_ADDRESS],"
type input "[STREET_ADDRESS]"
click input "7th Floor,"
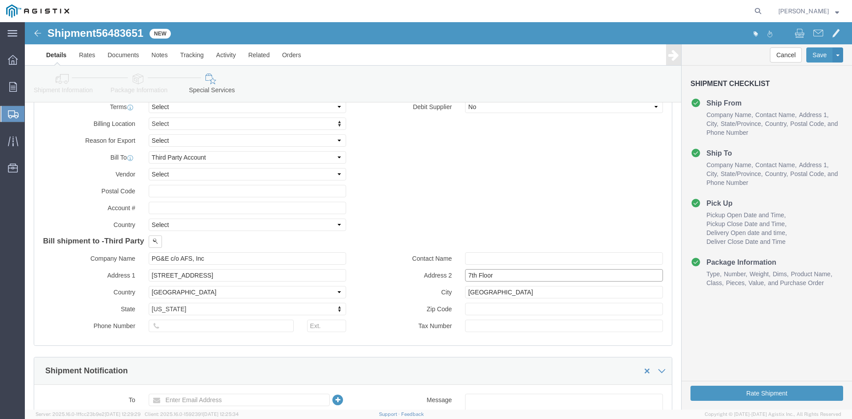
type input "7th Floor"
click input "text"
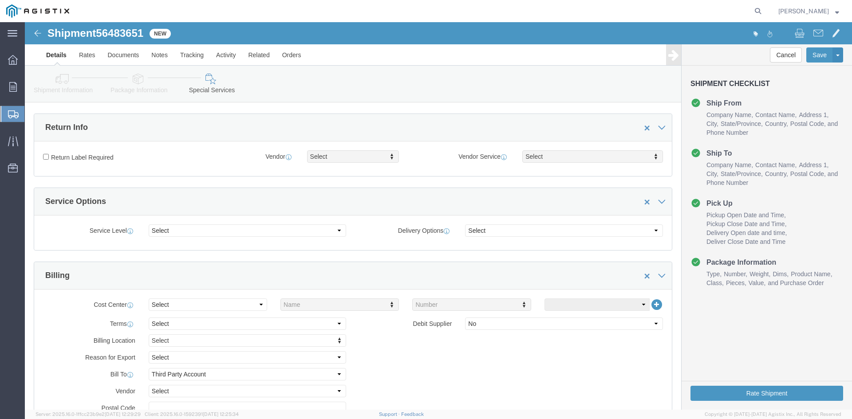
scroll to position [0, 0]
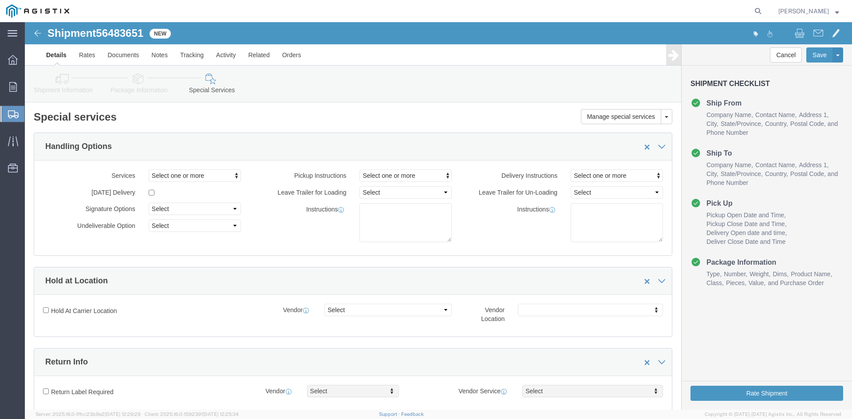
type input "84047"
click textarea
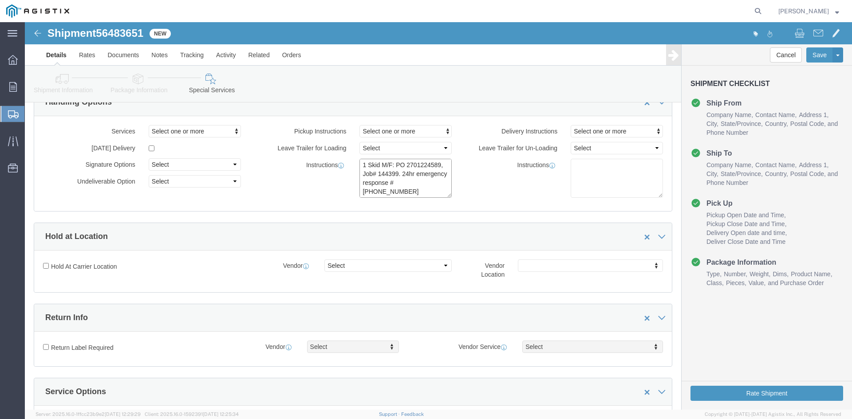
scroll to position [283, 0]
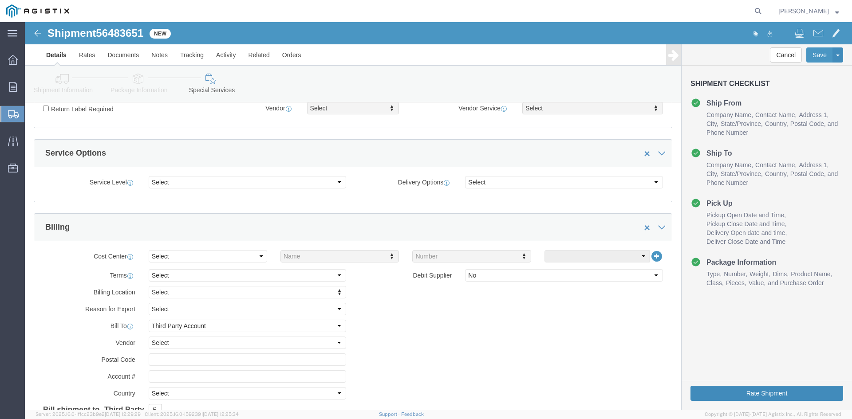
type textarea "1 Skid M/F: PO 2701224589, Job# 144399. 24hr emergency response #[PHONE_NUMBER]…"
click button "Rate Shipment"
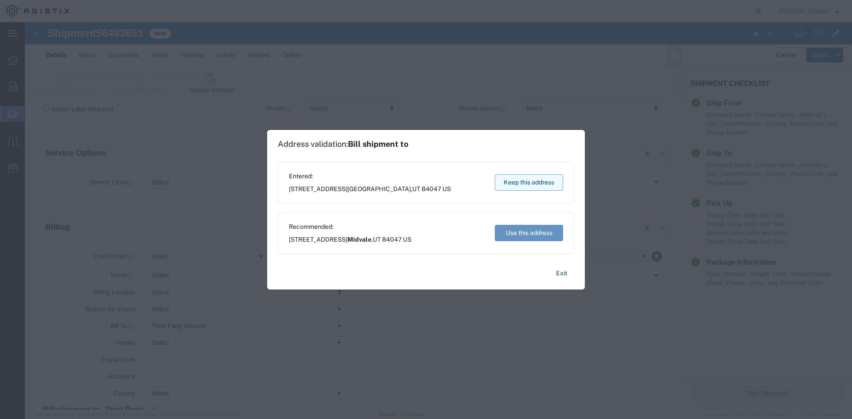
click at [535, 181] on button "Keep this address" at bounding box center [529, 182] width 68 height 16
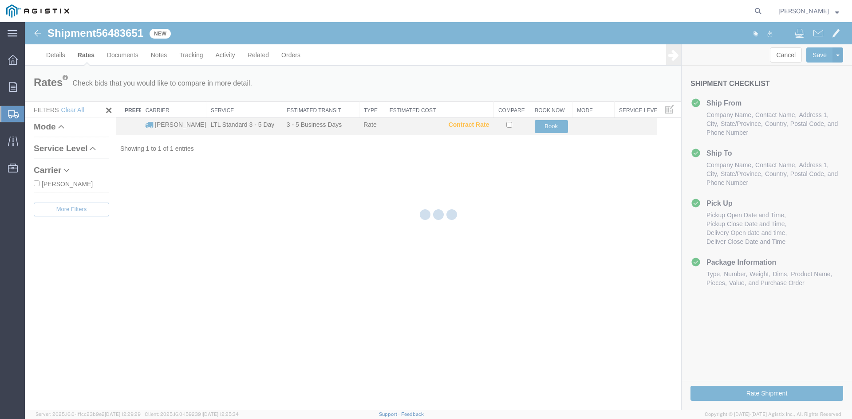
scroll to position [0, 0]
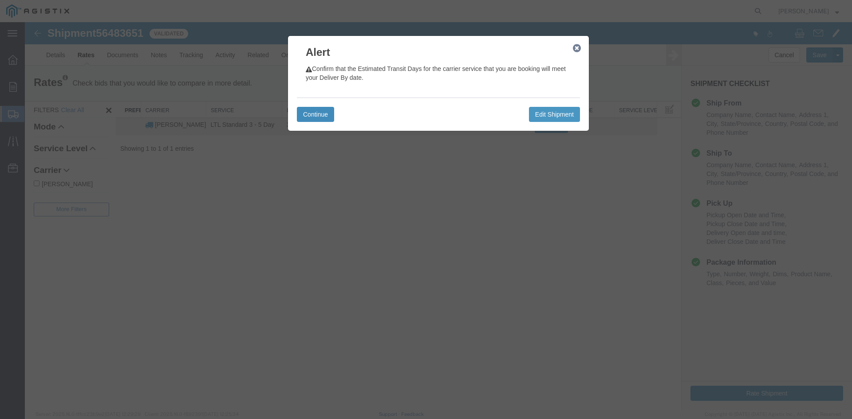
click at [326, 113] on button "Continue" at bounding box center [315, 114] width 37 height 15
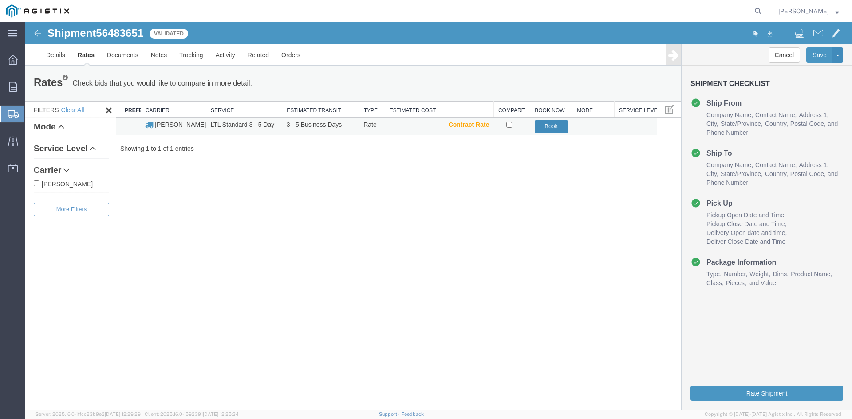
click at [551, 126] on button "Book" at bounding box center [551, 126] width 33 height 13
